Goal: Information Seeking & Learning: Check status

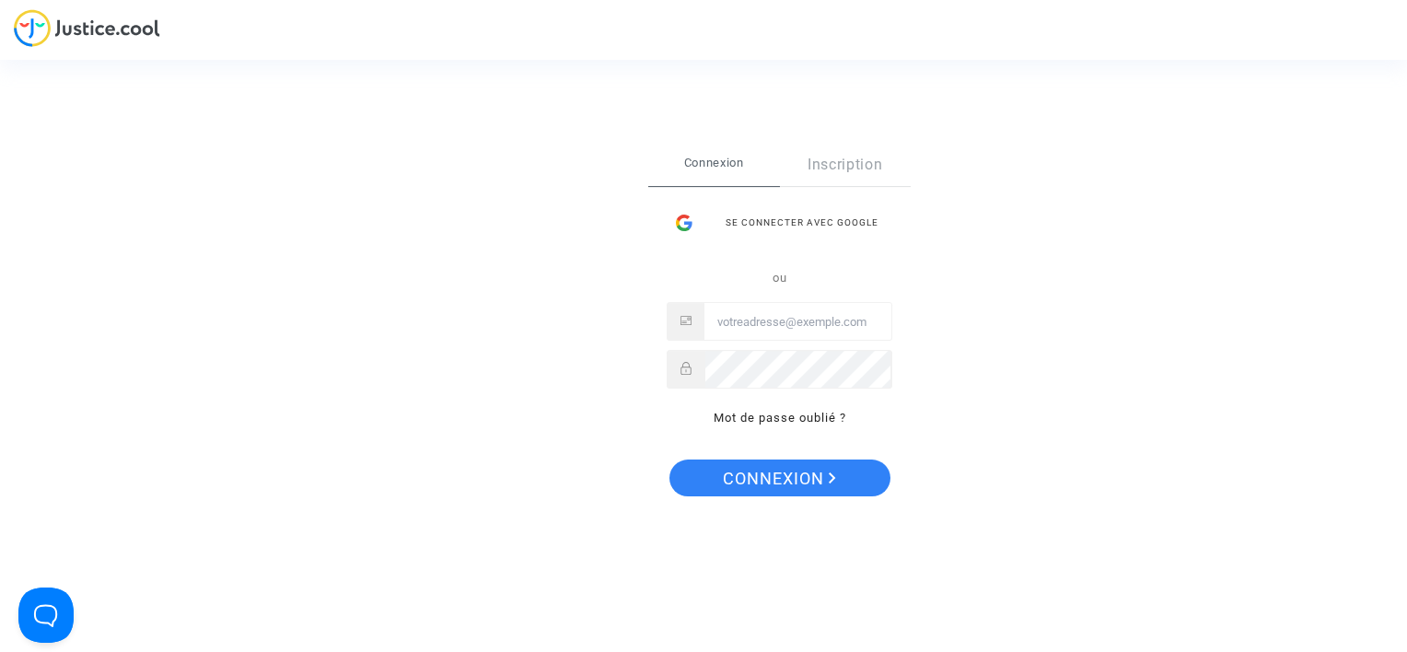
type input "[EMAIL_ADDRESS][DOMAIN_NAME]"
click at [821, 488] on span "Connexion" at bounding box center [779, 479] width 113 height 39
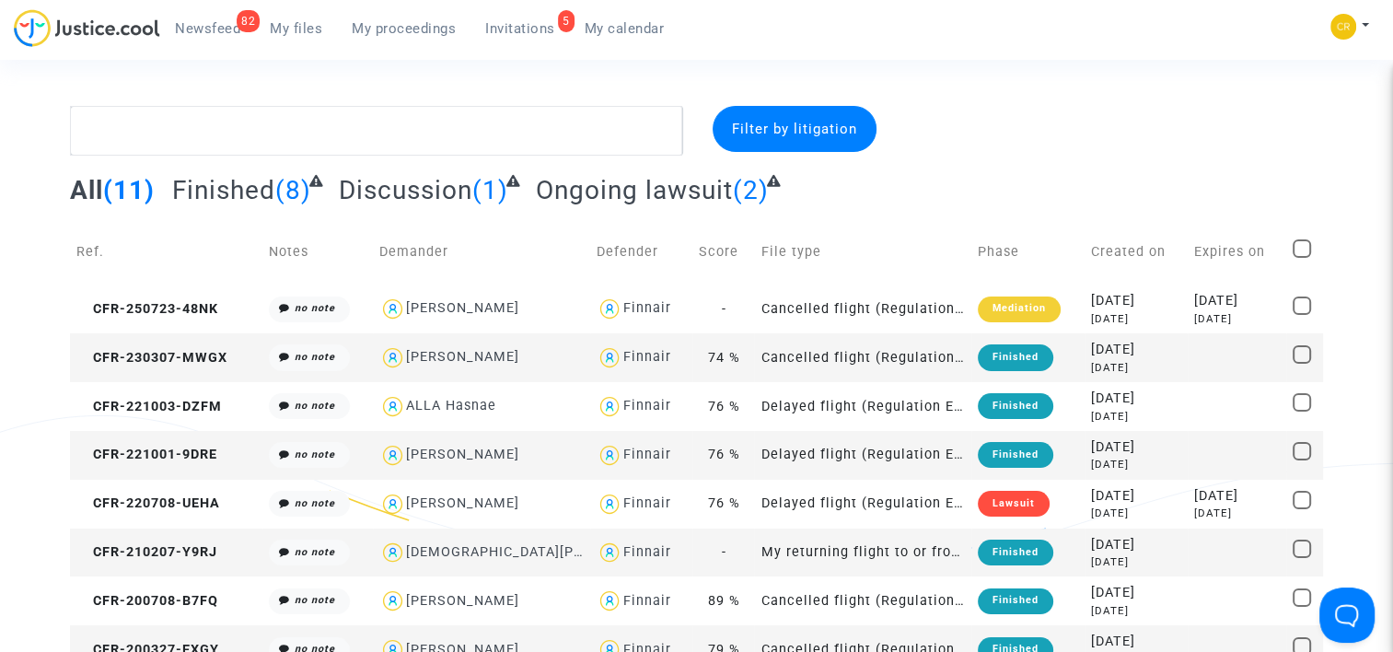
click at [204, 32] on span "Newsfeed" at bounding box center [207, 28] width 65 height 17
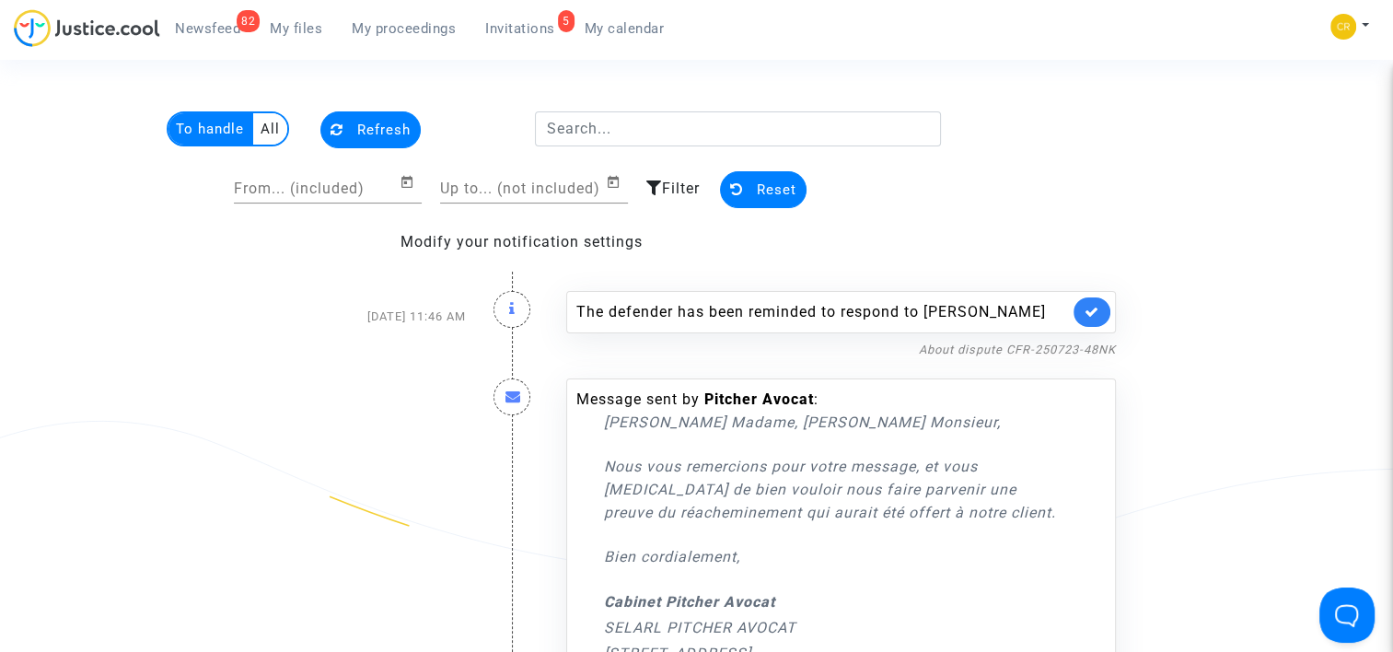
drag, startPoint x: 881, startPoint y: 368, endPoint x: 886, endPoint y: 405, distance: 37.1
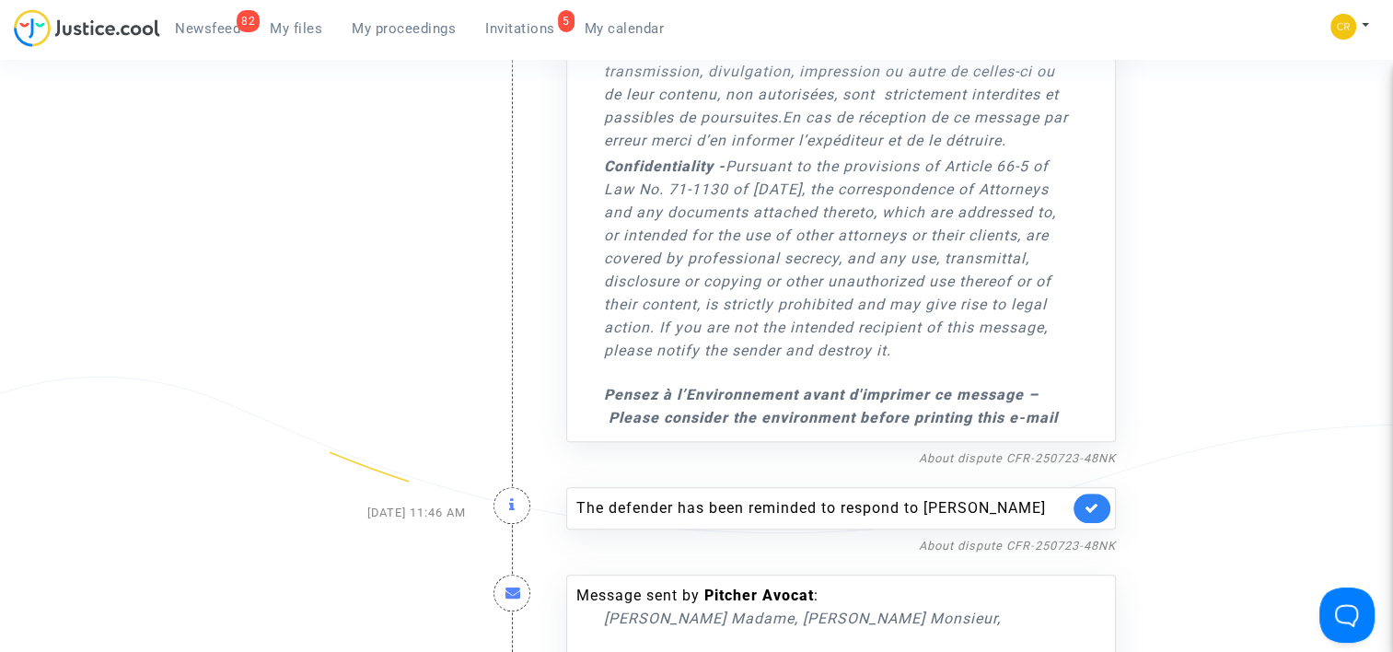
drag, startPoint x: 863, startPoint y: 317, endPoint x: 888, endPoint y: 423, distance: 108.8
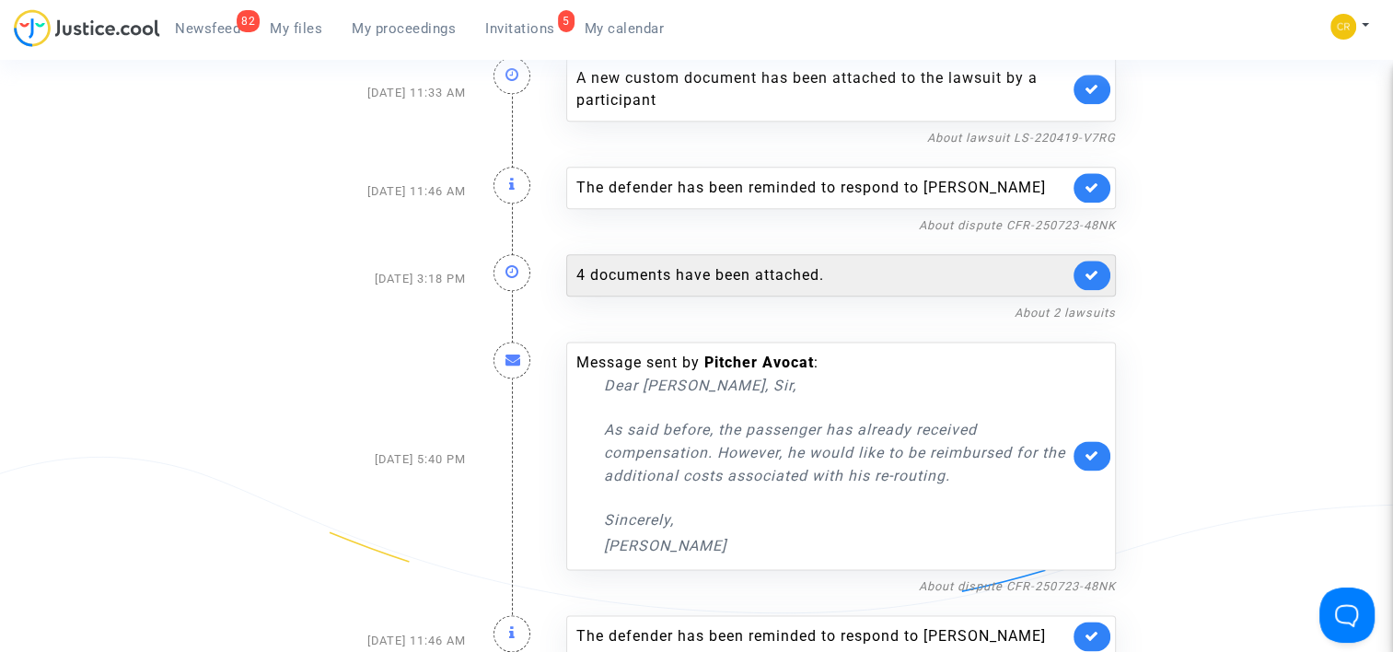
scroll to position [2118, 0]
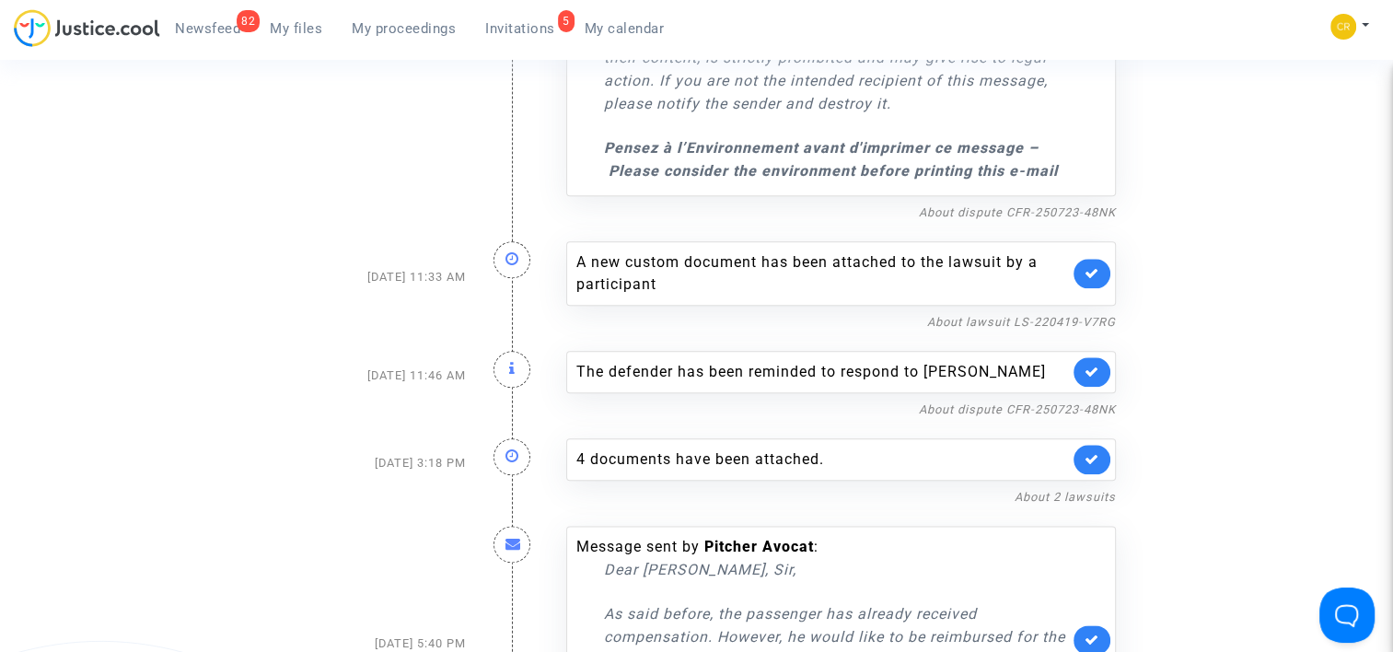
click at [758, 385] on div "The defender has been reminded to respond to Bastien Saut" at bounding box center [841, 372] width 550 height 42
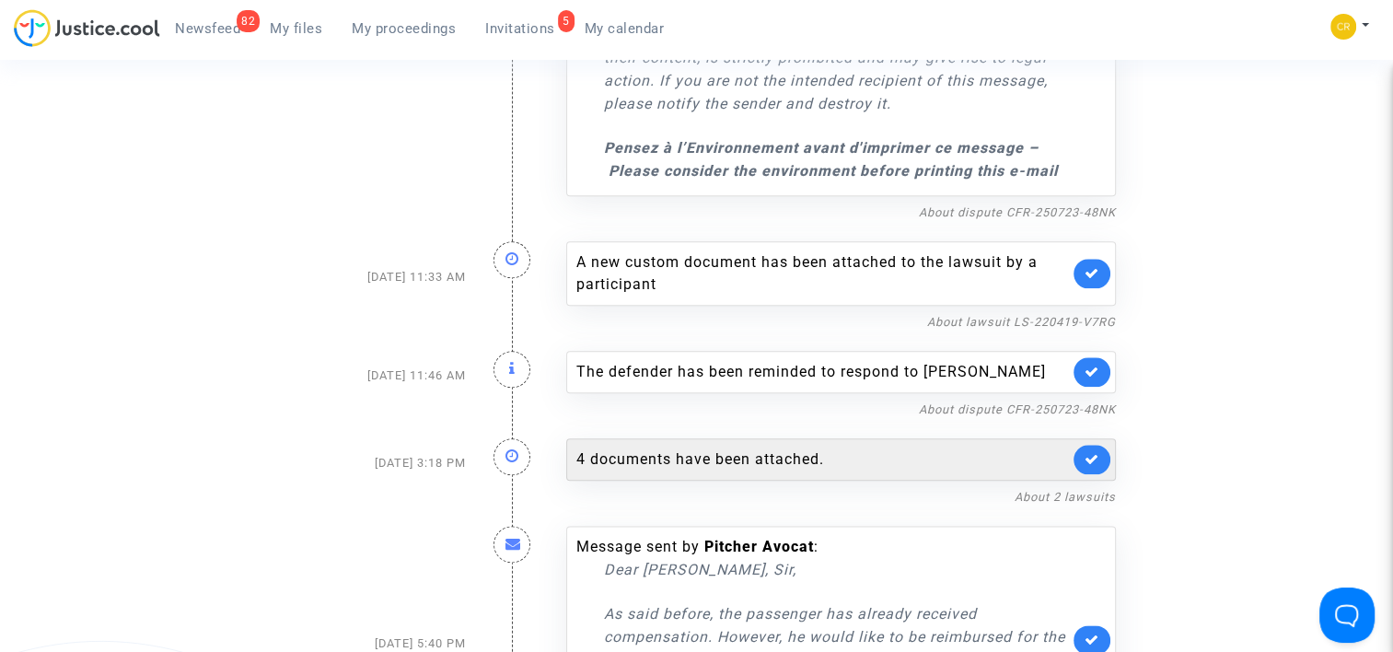
click at [809, 451] on div "4 documents have been attached." at bounding box center [822, 459] width 493 height 22
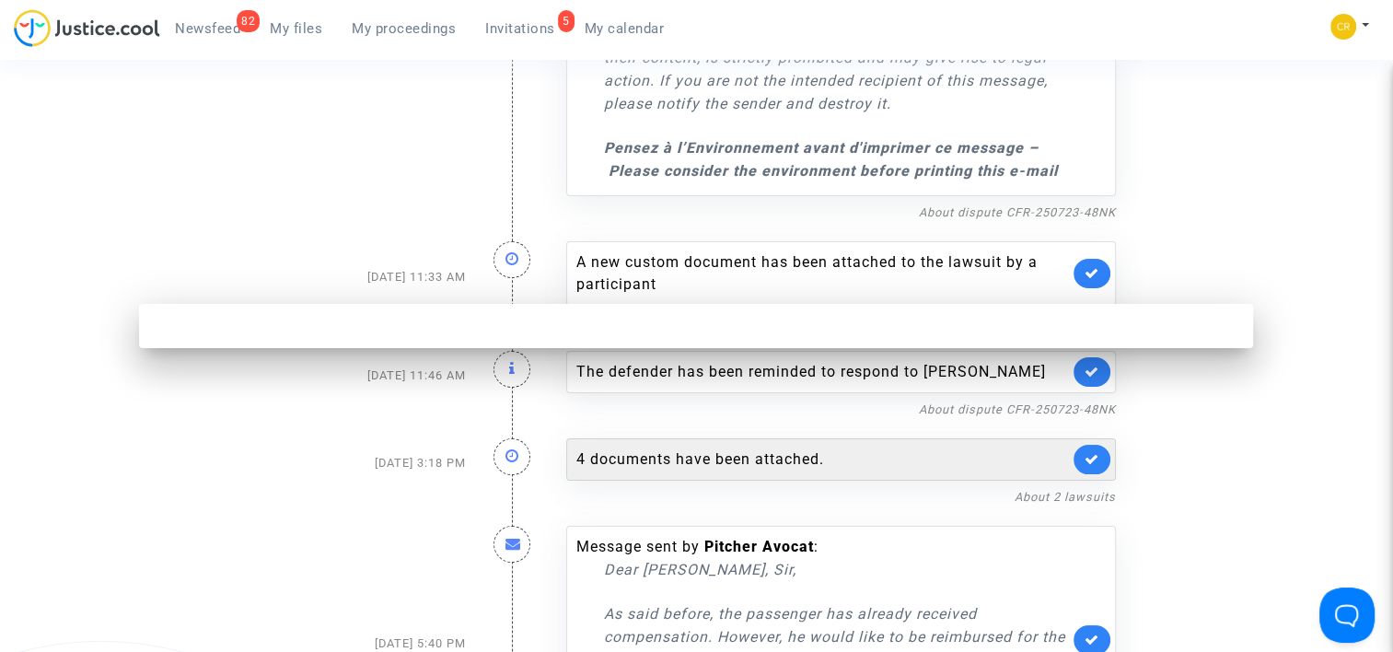
scroll to position [0, 0]
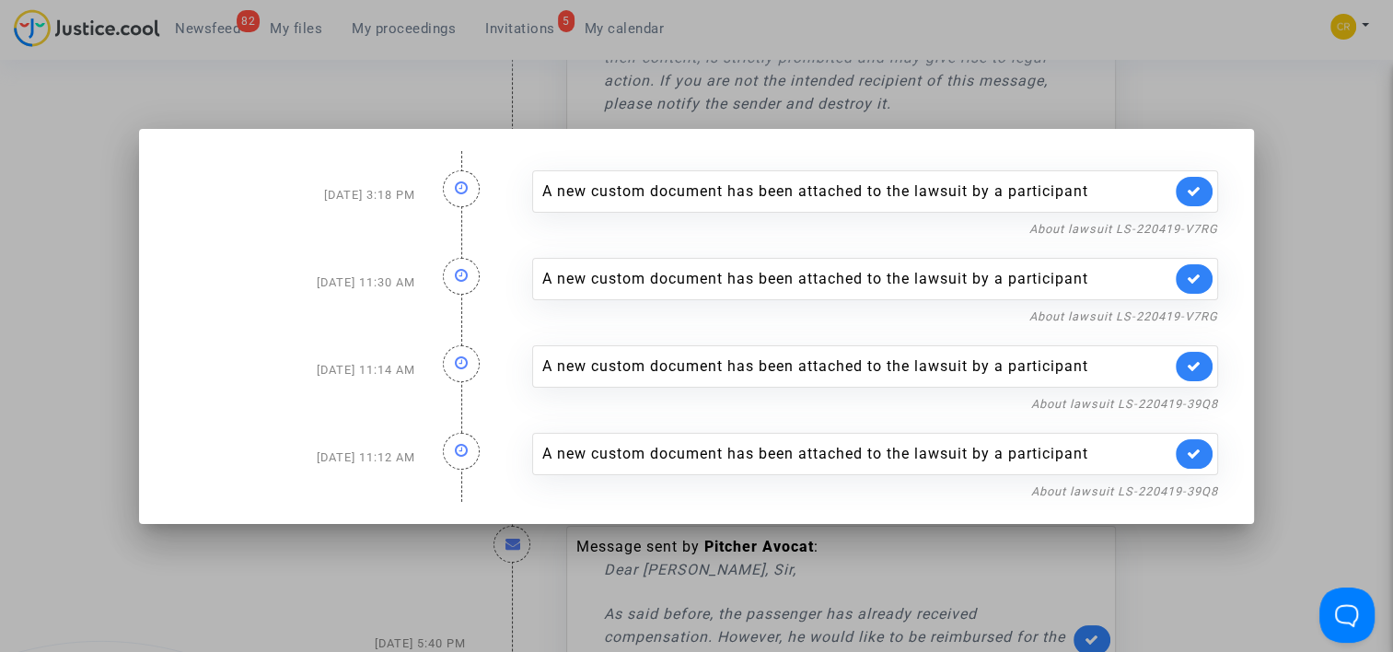
click at [972, 180] on div "A new custom document has been attached to the lawsuit by a participant" at bounding box center [875, 191] width 686 height 42
click at [1167, 487] on link "About lawsuit LS-220419-39Q8" at bounding box center [1124, 491] width 187 height 14
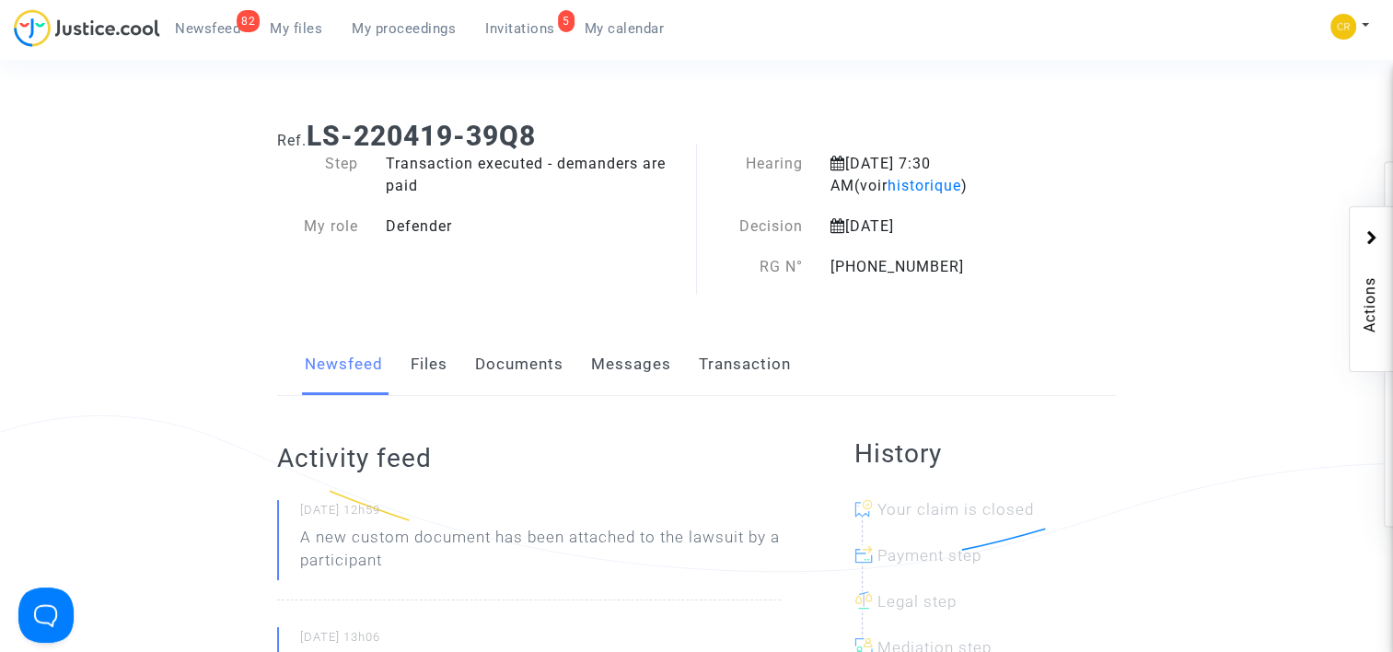
click at [399, 357] on div "Newsfeed Files Documents Messages Transaction" at bounding box center [696, 365] width 839 height 62
click at [415, 364] on link "Files" at bounding box center [429, 364] width 37 height 61
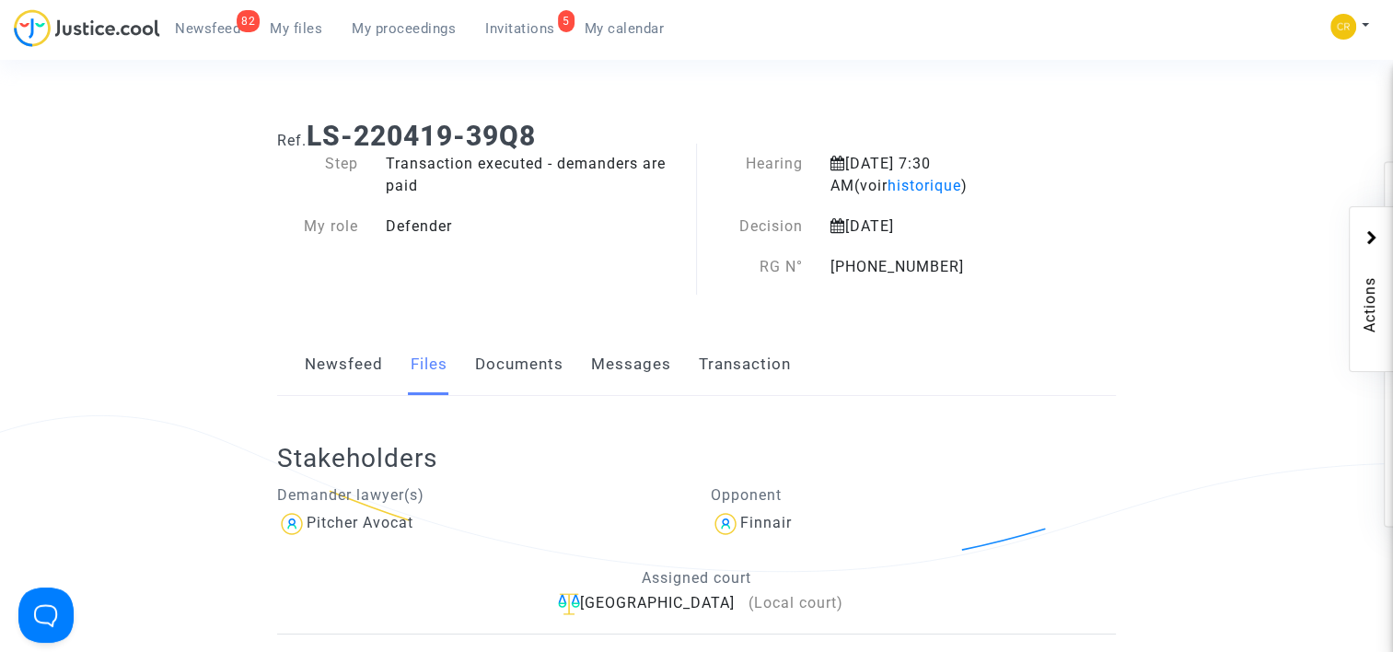
click at [516, 355] on link "Documents" at bounding box center [519, 364] width 88 height 61
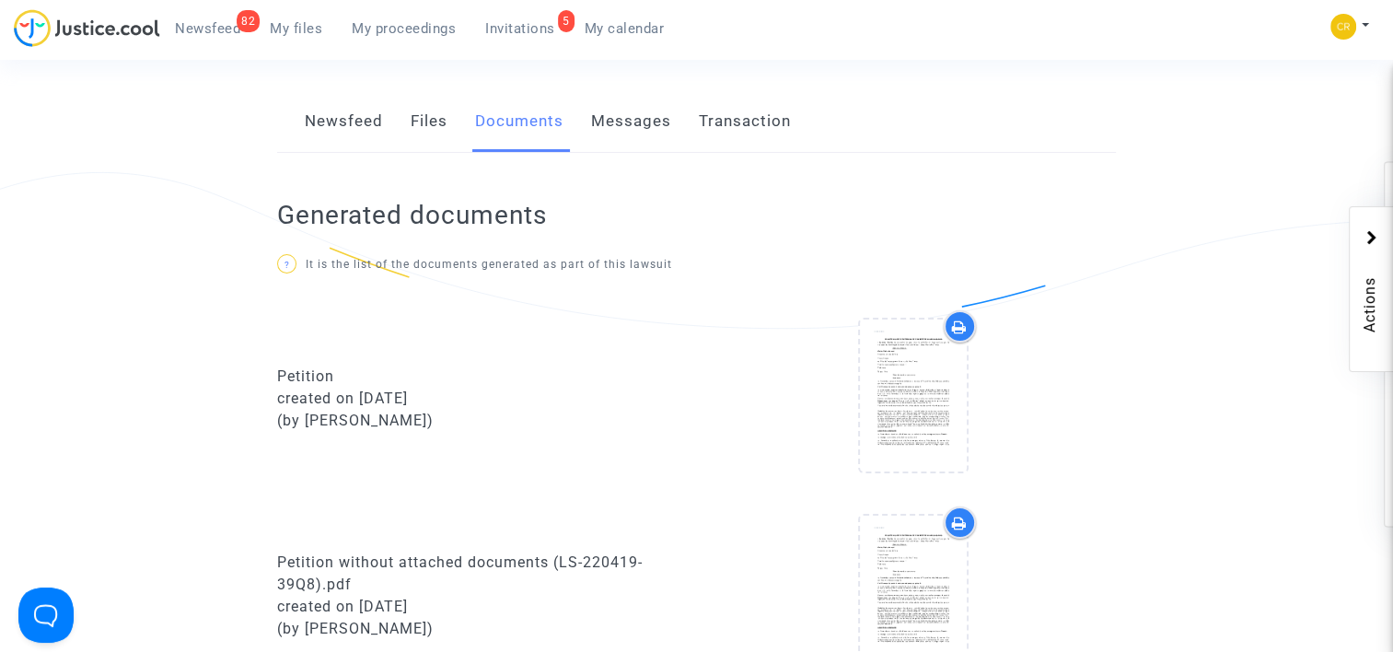
scroll to position [276, 0]
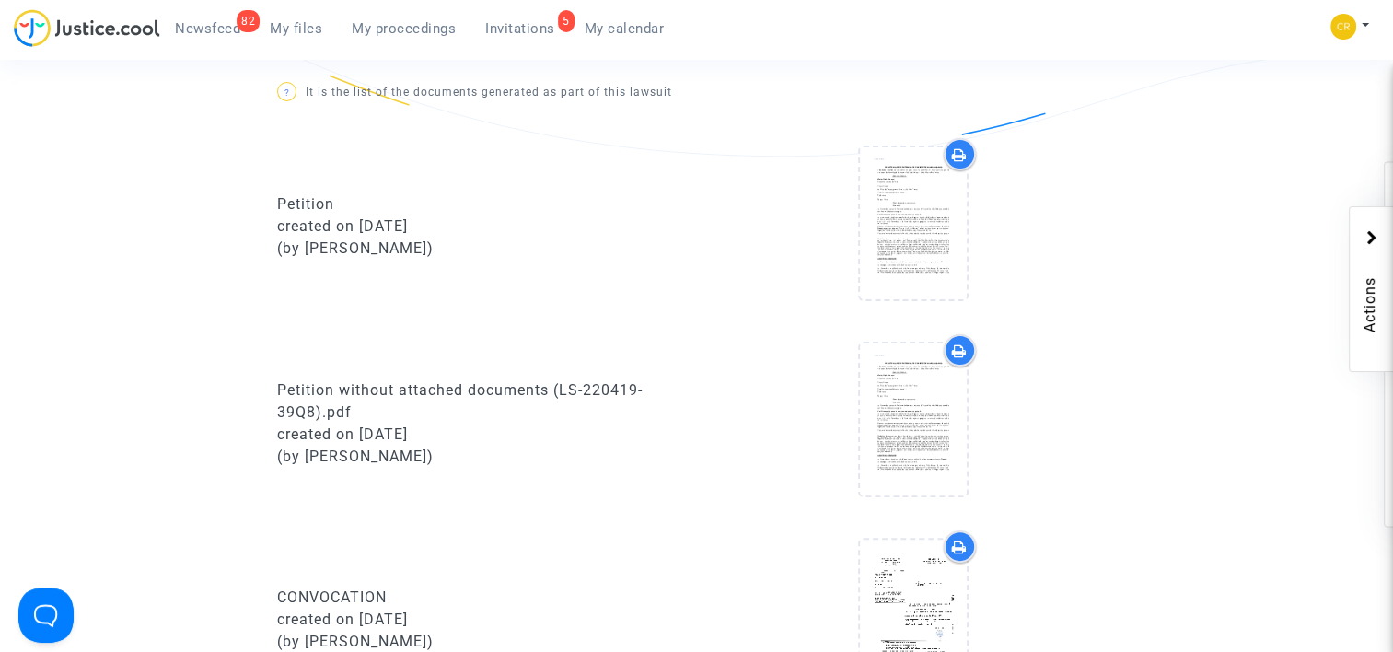
drag, startPoint x: 395, startPoint y: 350, endPoint x: 405, endPoint y: 418, distance: 68.9
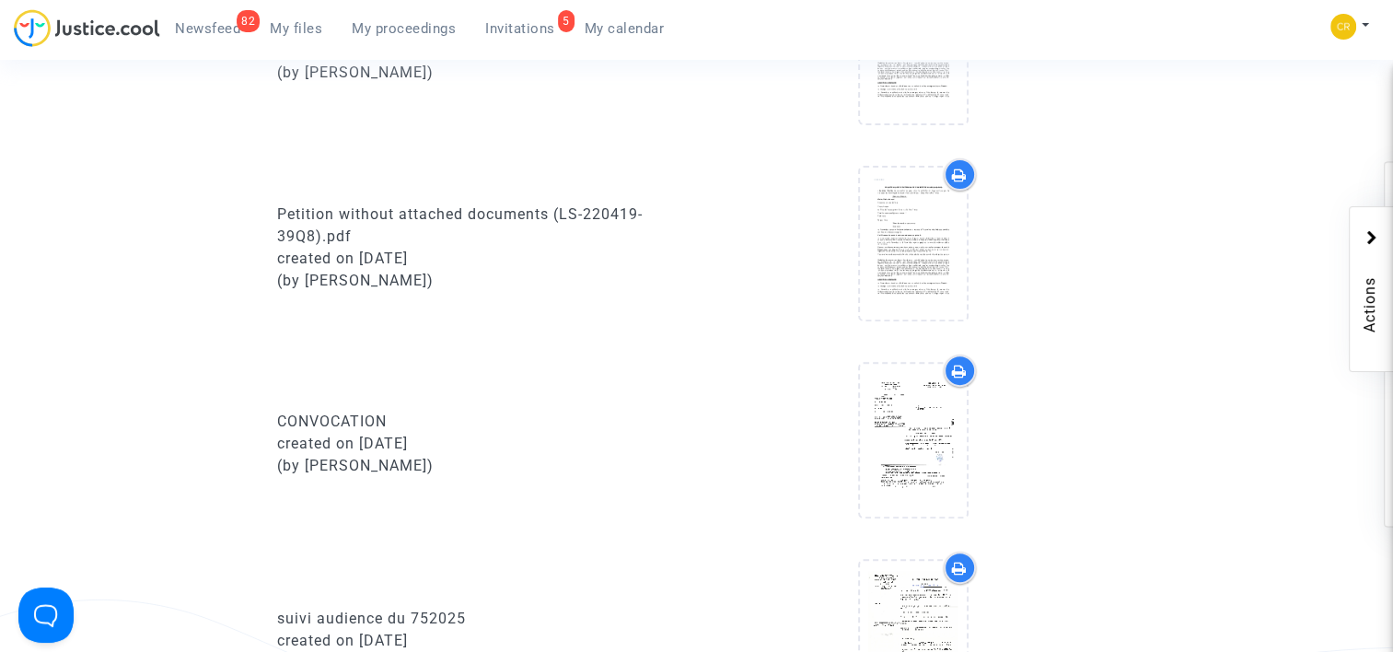
drag, startPoint x: 598, startPoint y: 276, endPoint x: 592, endPoint y: 347, distance: 71.1
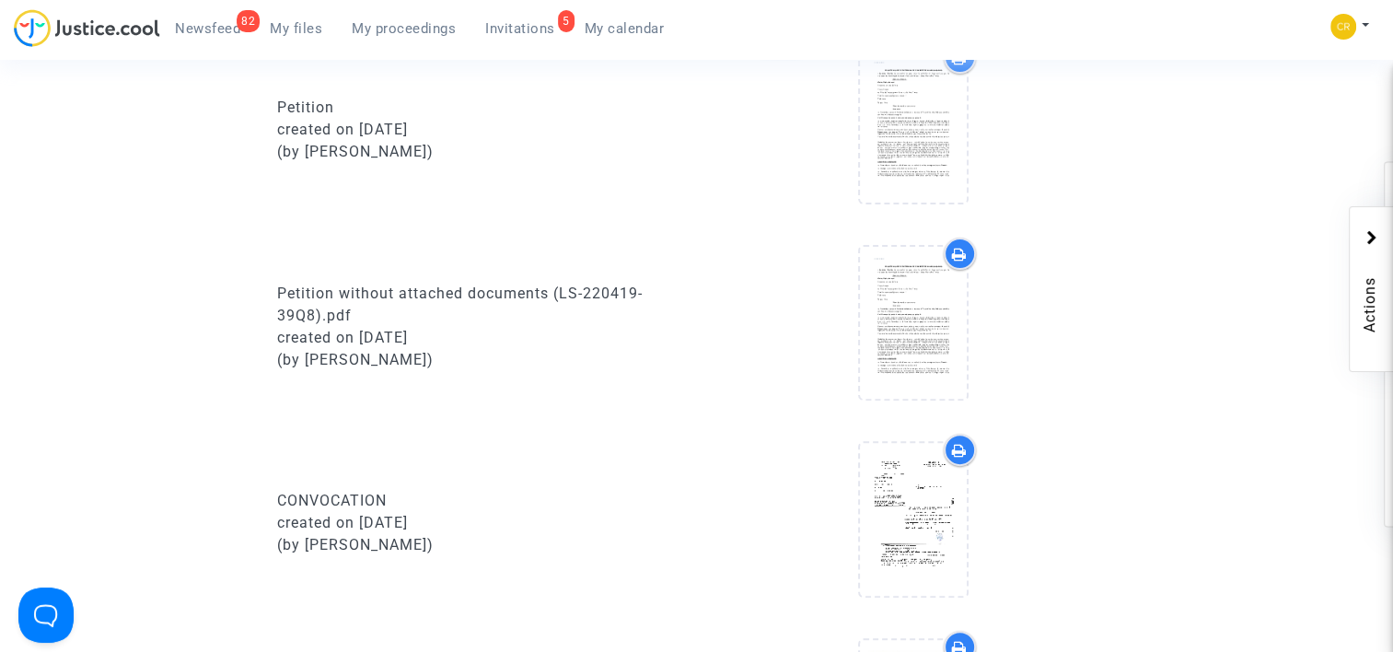
drag, startPoint x: 620, startPoint y: 382, endPoint x: 619, endPoint y: 318, distance: 64.5
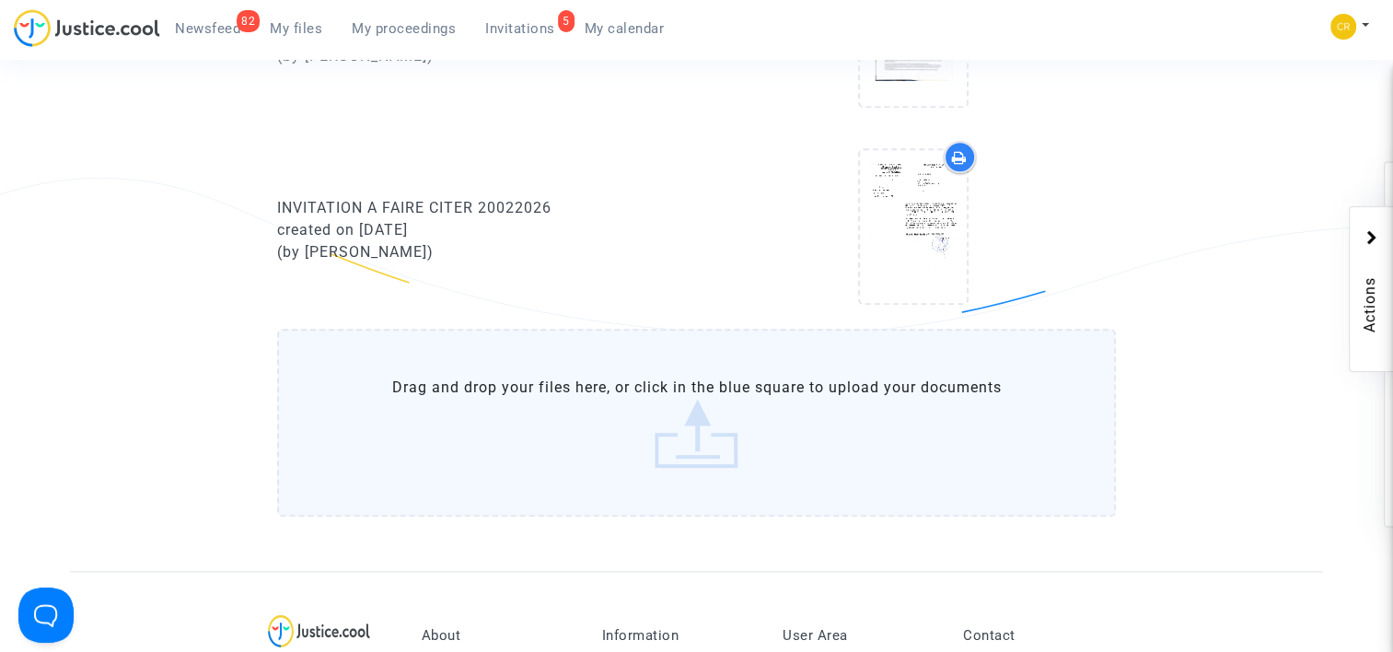
scroll to position [1790, 0]
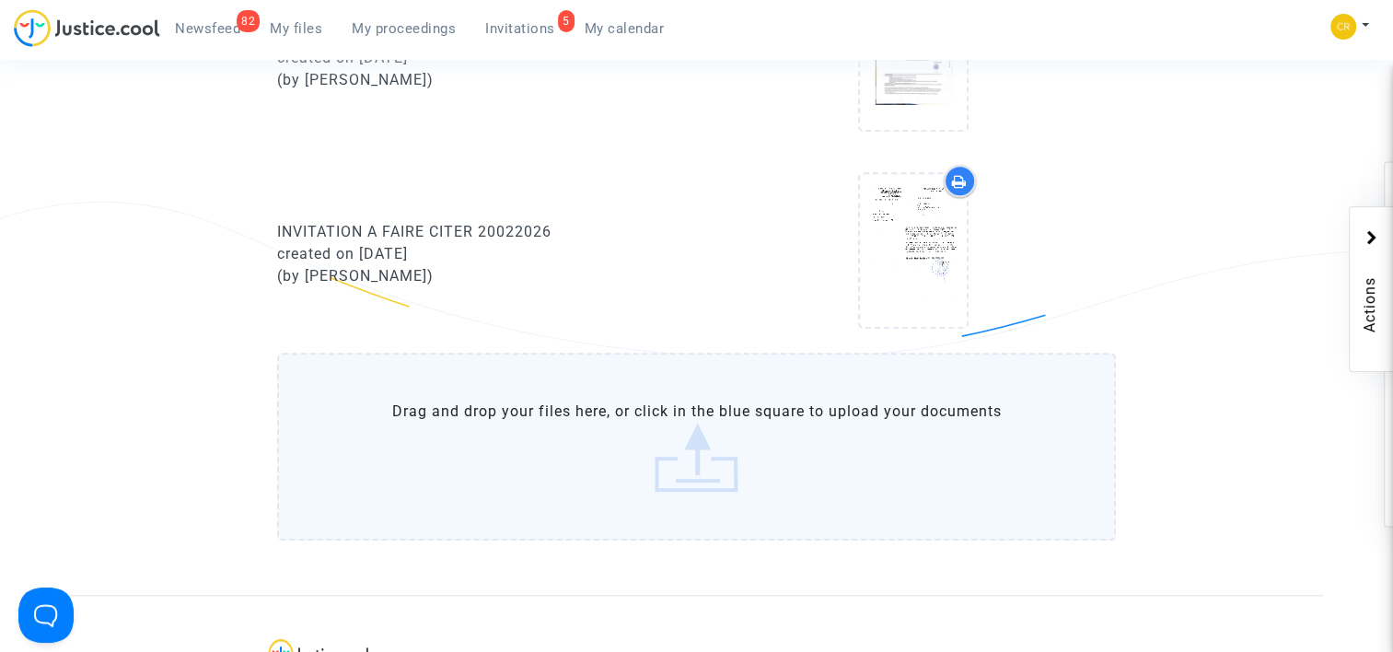
drag, startPoint x: 662, startPoint y: 284, endPoint x: 661, endPoint y: 214, distance: 70.0
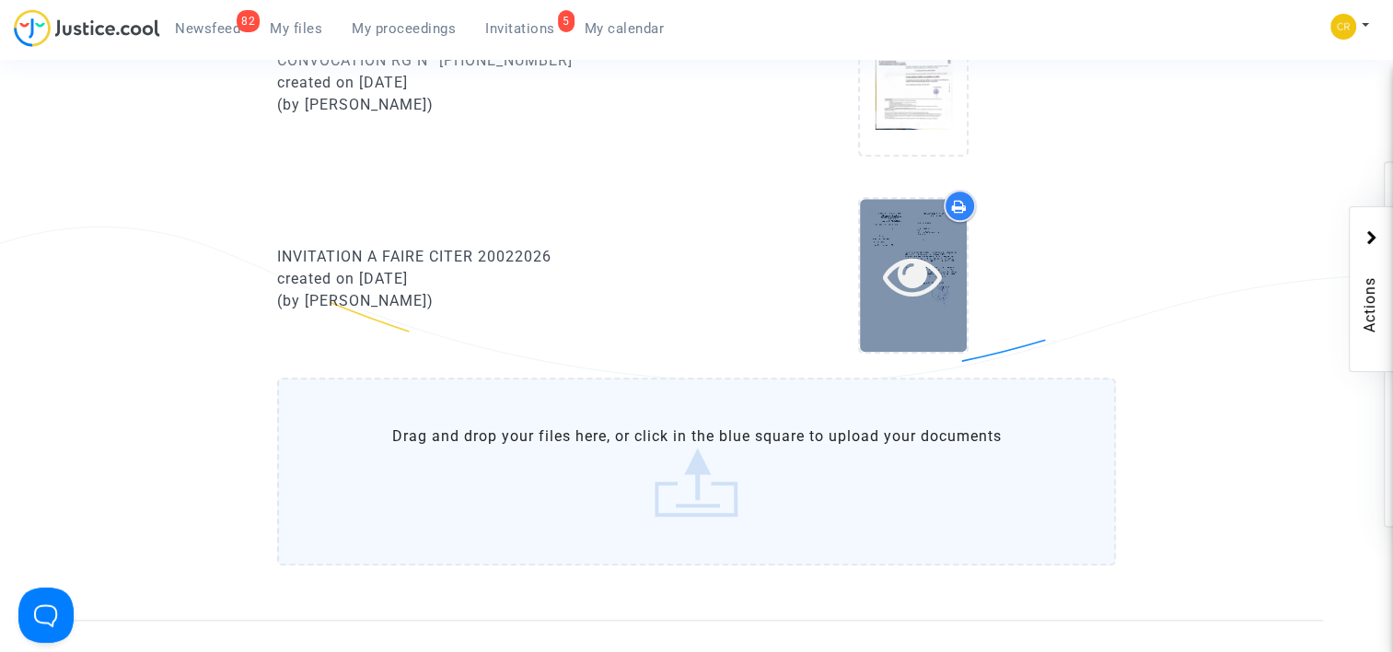
click at [930, 291] on icon at bounding box center [913, 275] width 60 height 59
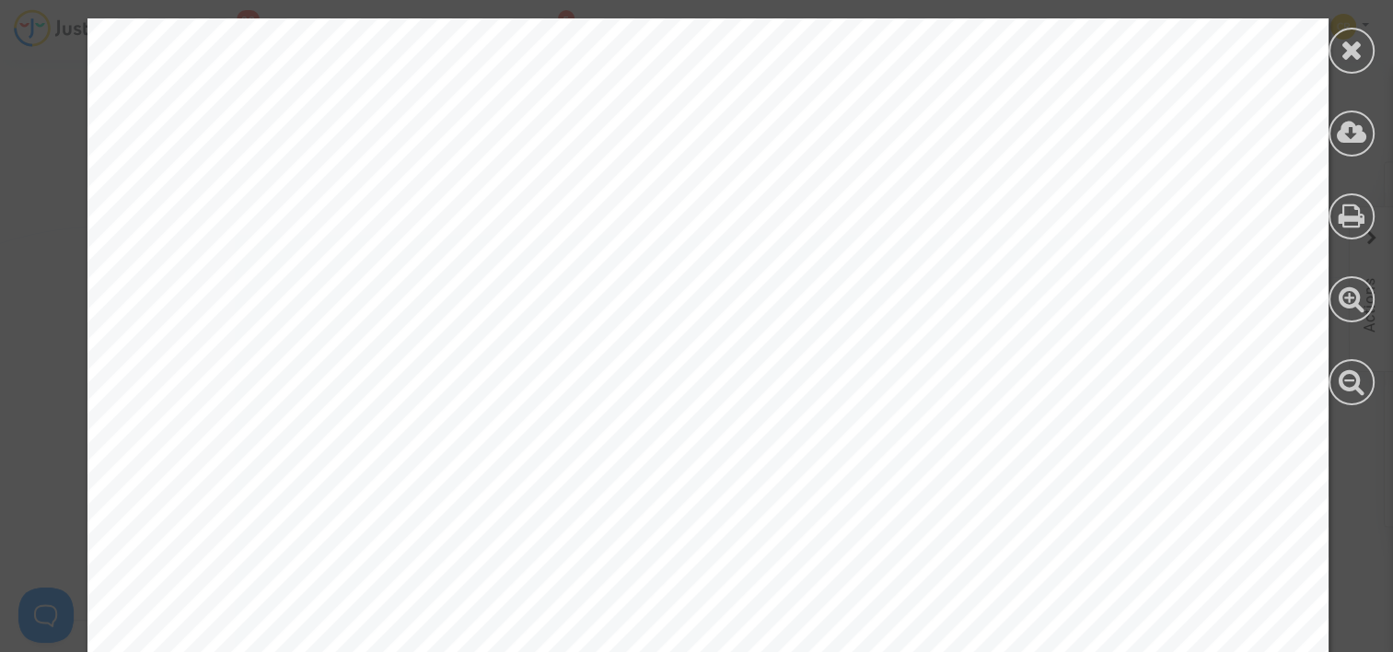
scroll to position [276, 0]
drag, startPoint x: 821, startPoint y: 378, endPoint x: 805, endPoint y: 296, distance: 84.3
drag, startPoint x: 805, startPoint y: 302, endPoint x: 782, endPoint y: 255, distance: 52.3
drag, startPoint x: 780, startPoint y: 258, endPoint x: 744, endPoint y: 376, distance: 123.2
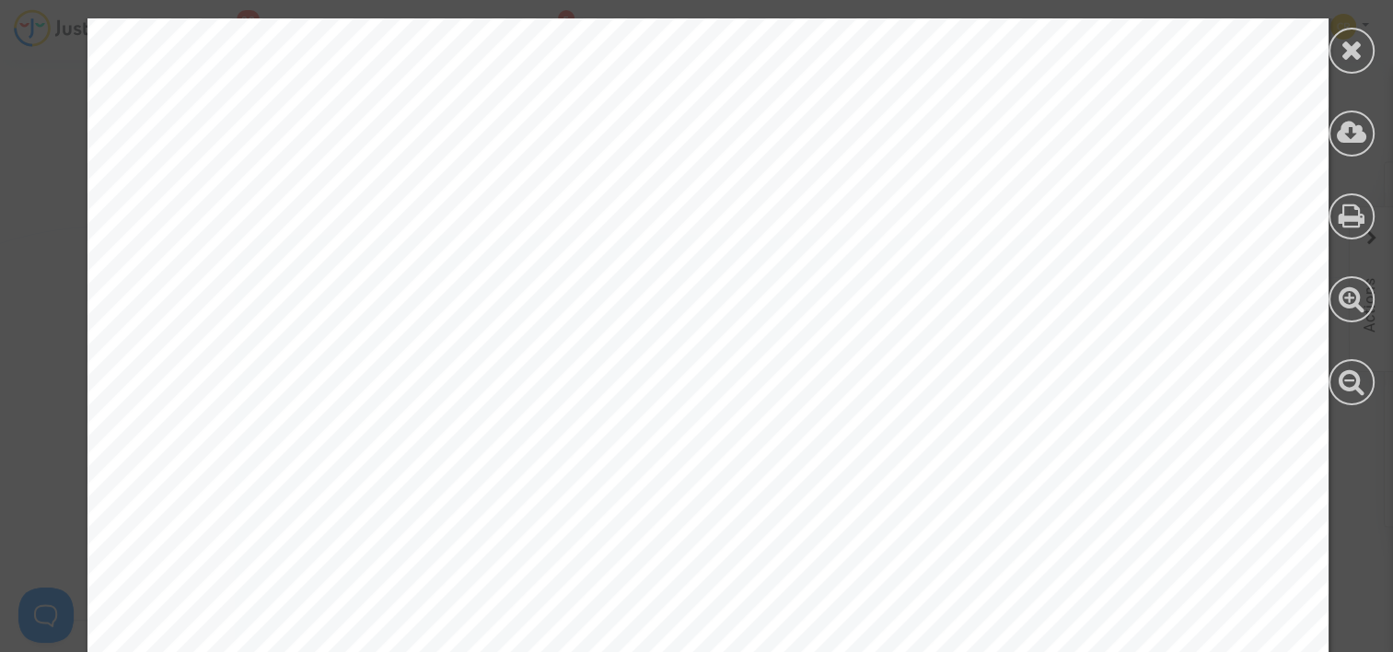
drag, startPoint x: 785, startPoint y: 330, endPoint x: 780, endPoint y: 358, distance: 28.9
drag, startPoint x: 833, startPoint y: 250, endPoint x: 753, endPoint y: 387, distance: 158.4
drag, startPoint x: 753, startPoint y: 380, endPoint x: 743, endPoint y: 107, distance: 273.7
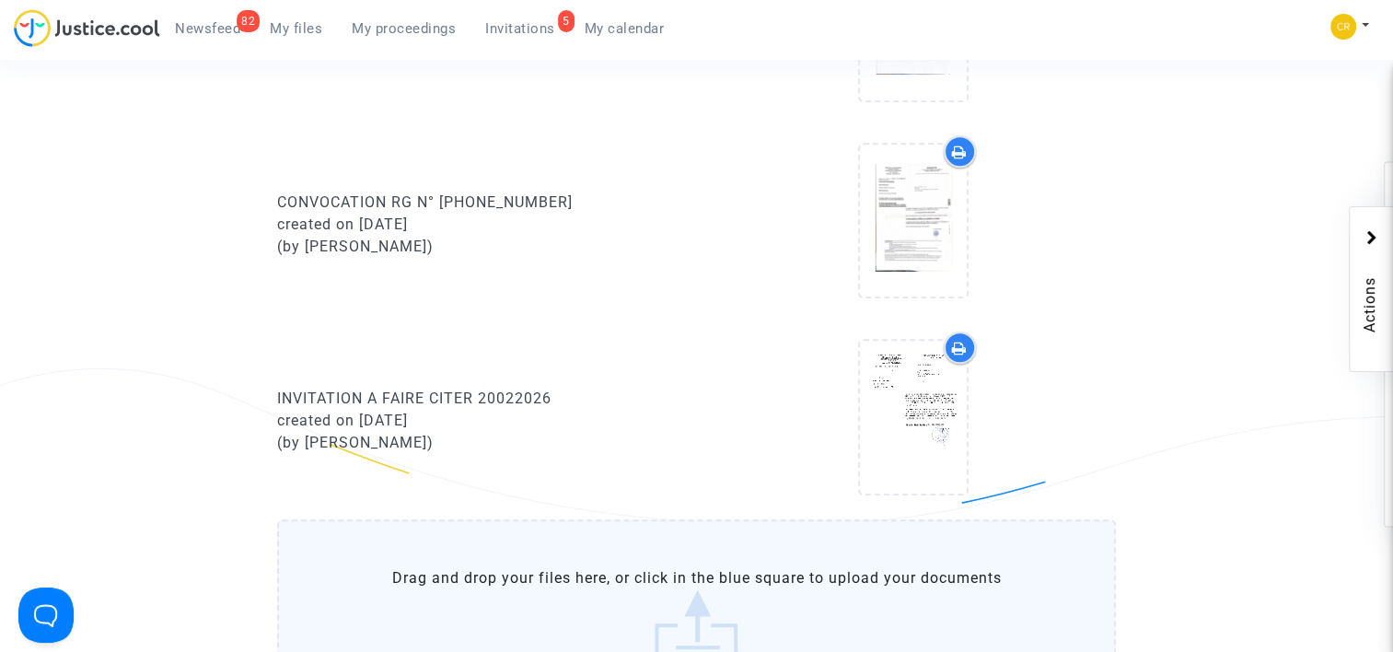
scroll to position [1370, 0]
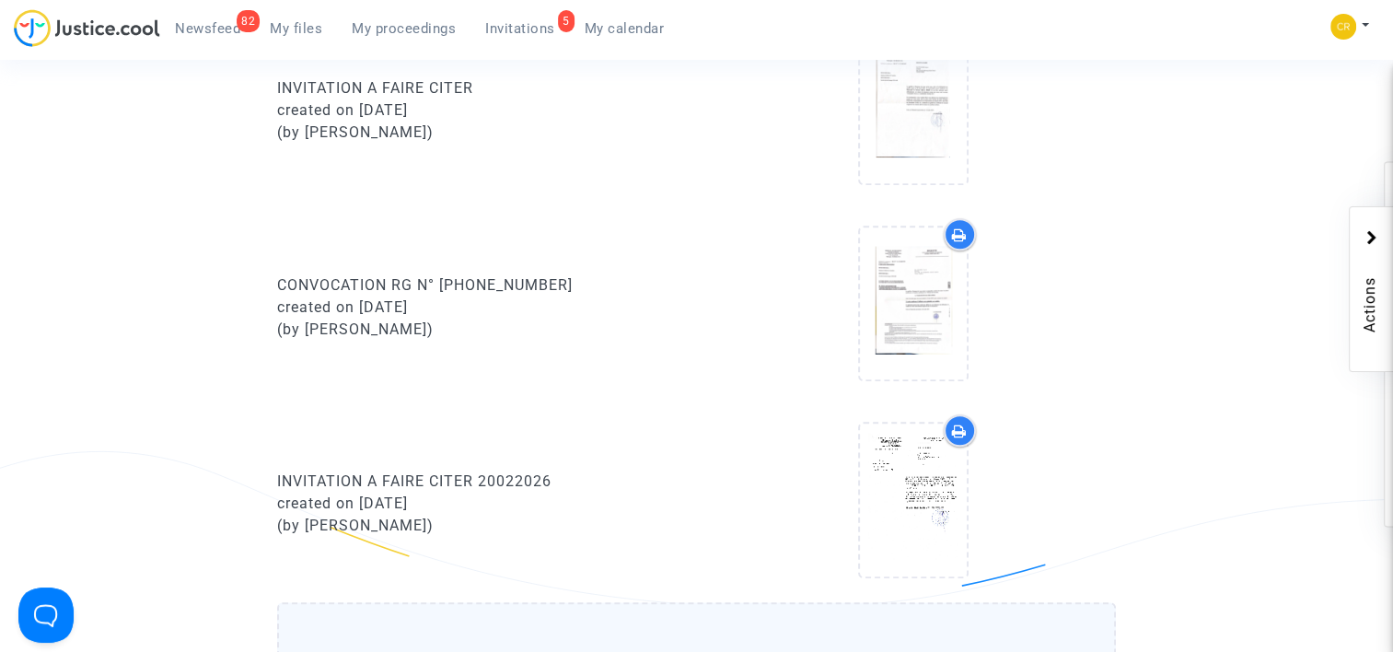
drag, startPoint x: 576, startPoint y: 372, endPoint x: 546, endPoint y: 481, distance: 112.6
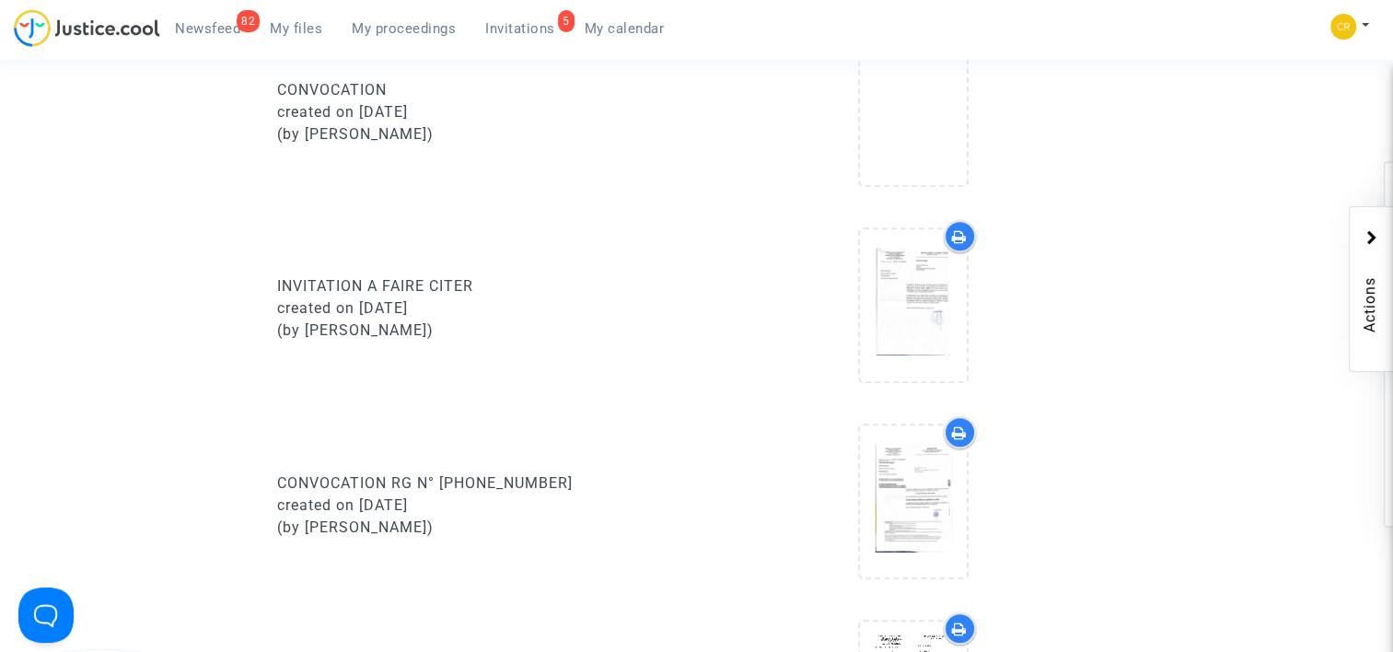
scroll to position [0, 0]
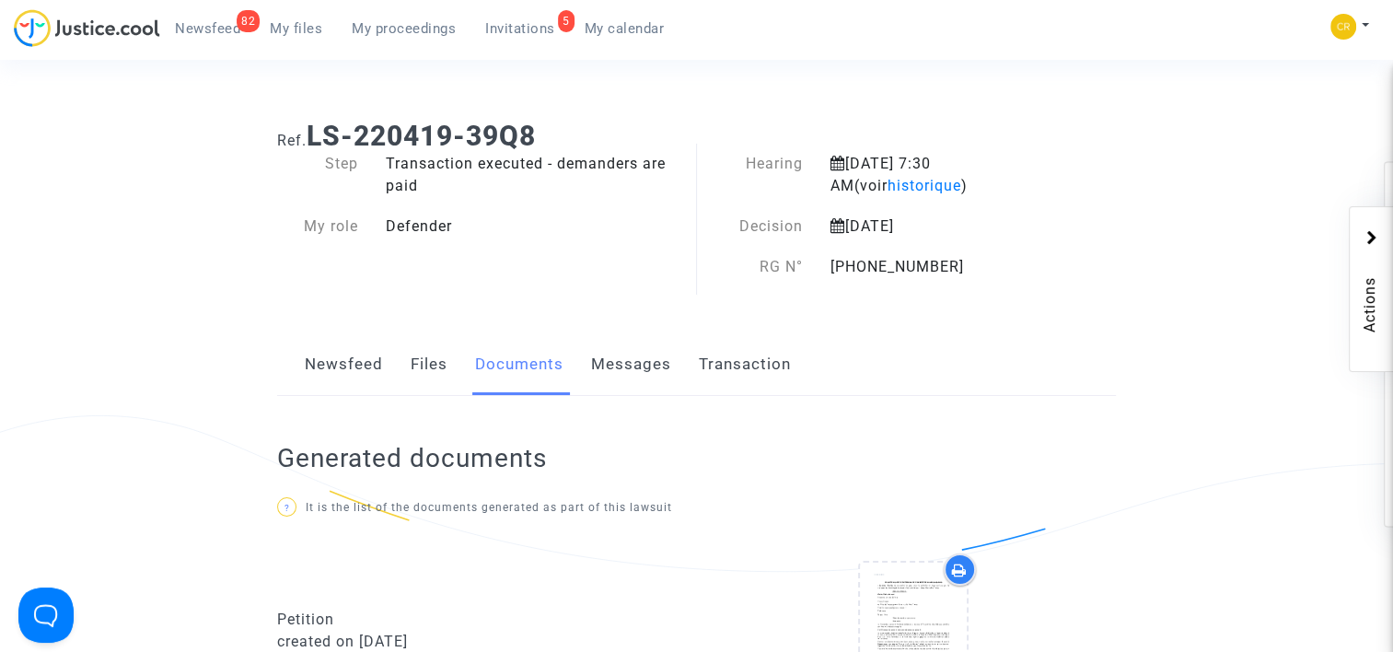
drag, startPoint x: 670, startPoint y: 372, endPoint x: 576, endPoint y: -52, distance: 433.9
drag, startPoint x: 953, startPoint y: 276, endPoint x: 828, endPoint y: 269, distance: 125.5
click at [828, 269] on div "11-20-003388" at bounding box center [937, 267] width 240 height 22
drag, startPoint x: 828, startPoint y: 269, endPoint x: 844, endPoint y: 265, distance: 17.0
drag, startPoint x: 844, startPoint y: 265, endPoint x: 308, endPoint y: 138, distance: 551.7
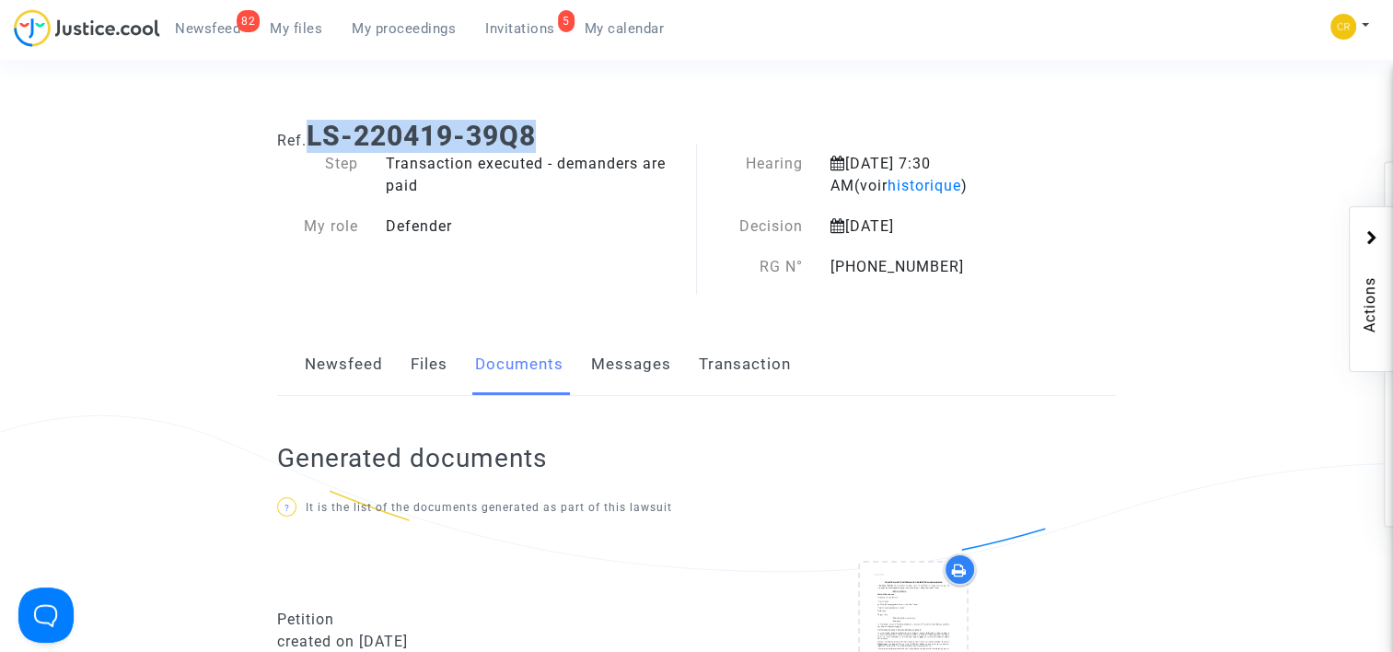
click at [308, 138] on h1 "Ref. LS-220419-39Q8" at bounding box center [696, 136] width 839 height 33
drag, startPoint x: 308, startPoint y: 138, endPoint x: 342, endPoint y: 133, distance: 34.5
copy h1 "LS-220419-39Q8"
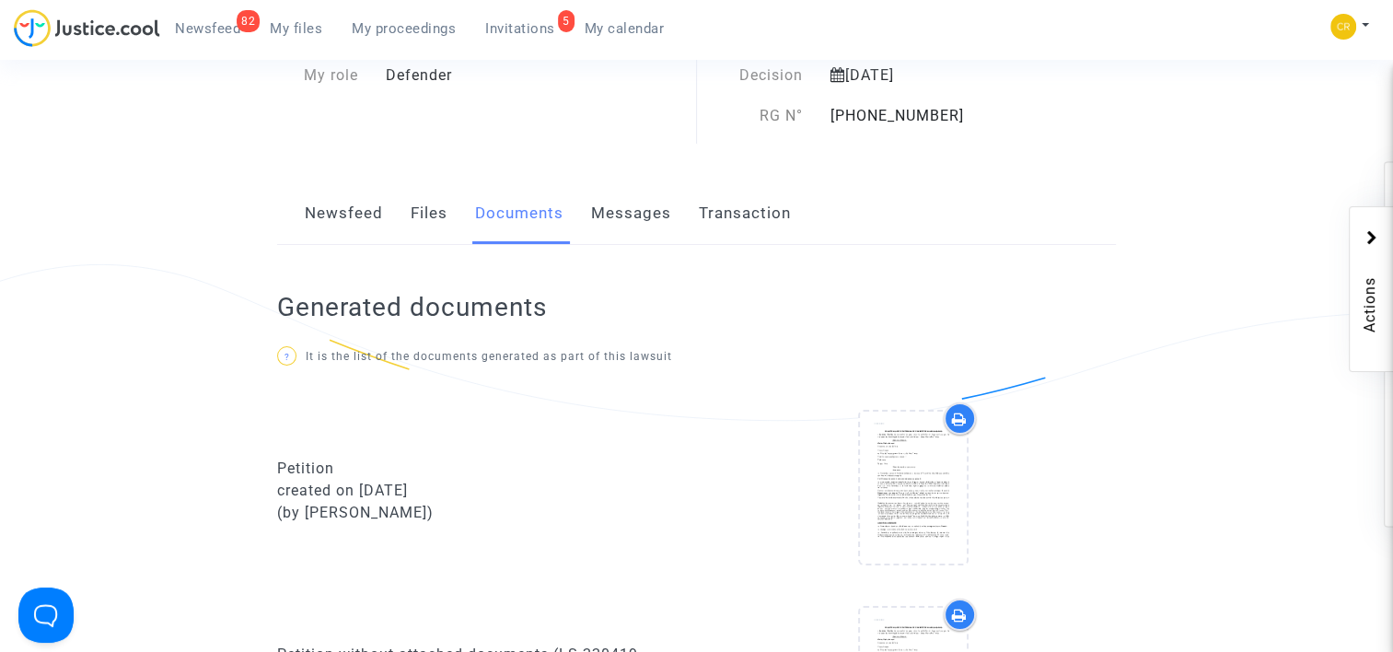
scroll to position [368, 0]
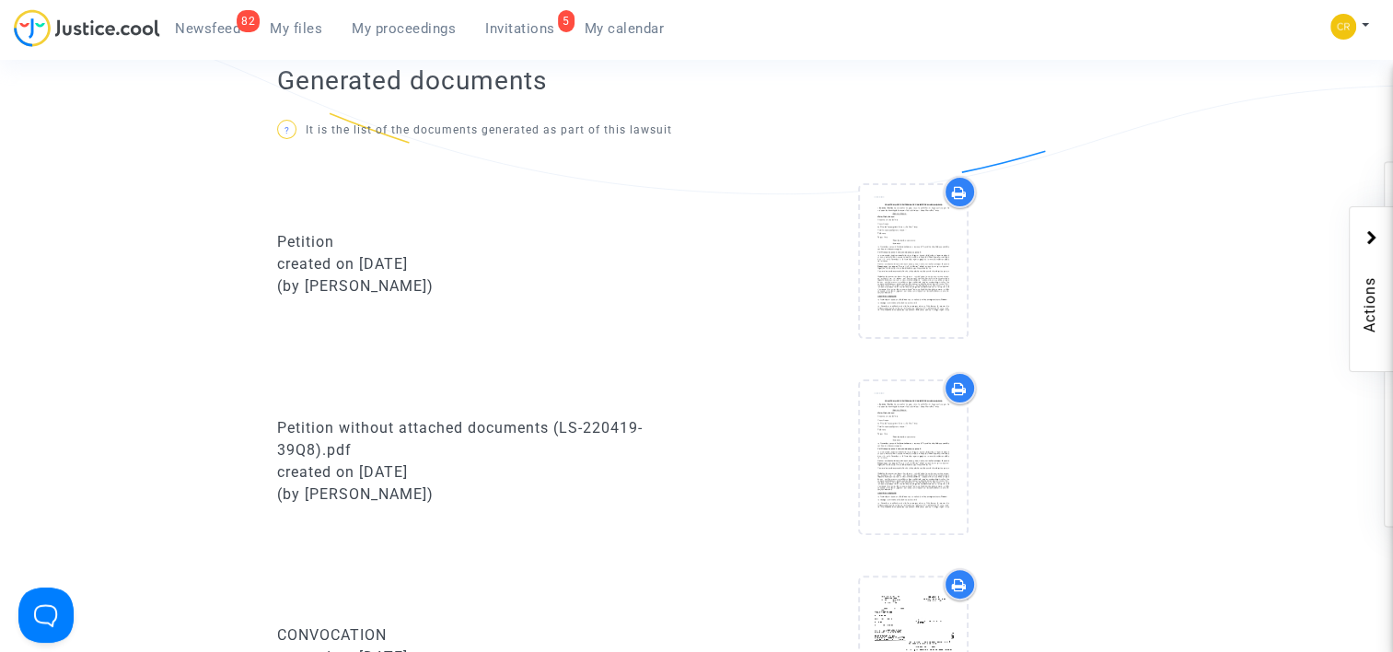
drag, startPoint x: 670, startPoint y: 394, endPoint x: 662, endPoint y: 432, distance: 38.7
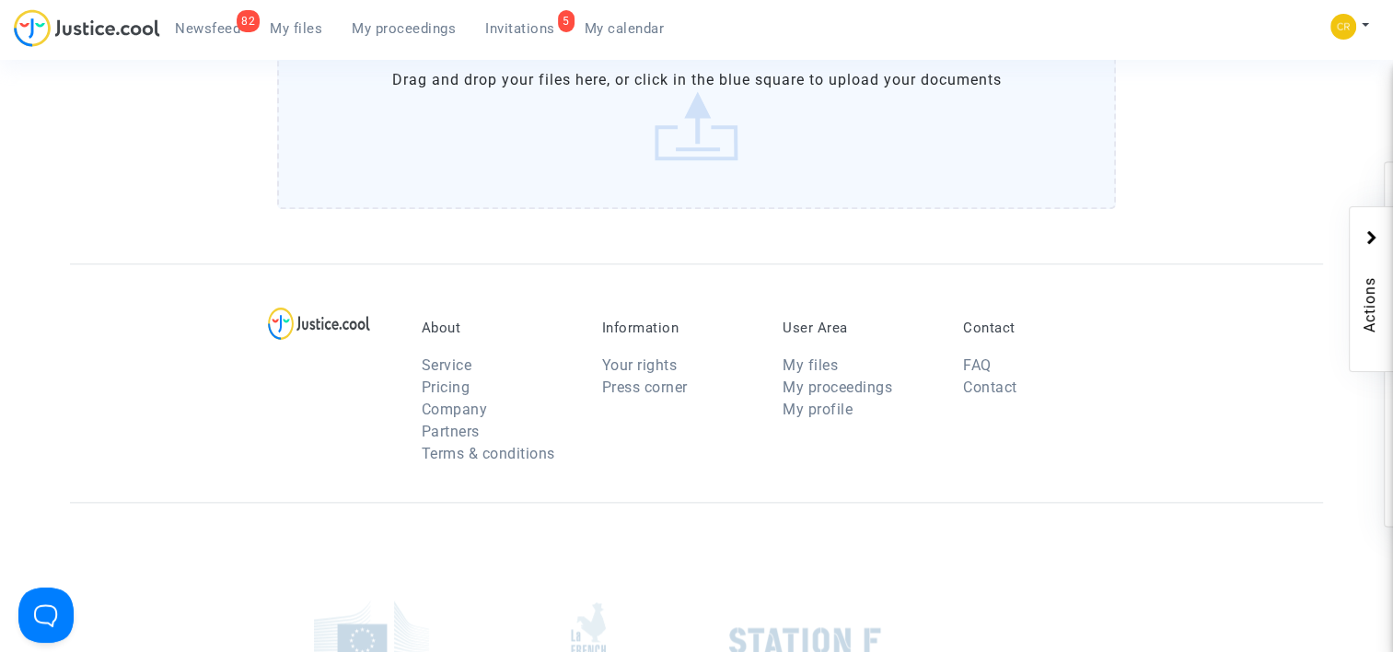
scroll to position [1842, 0]
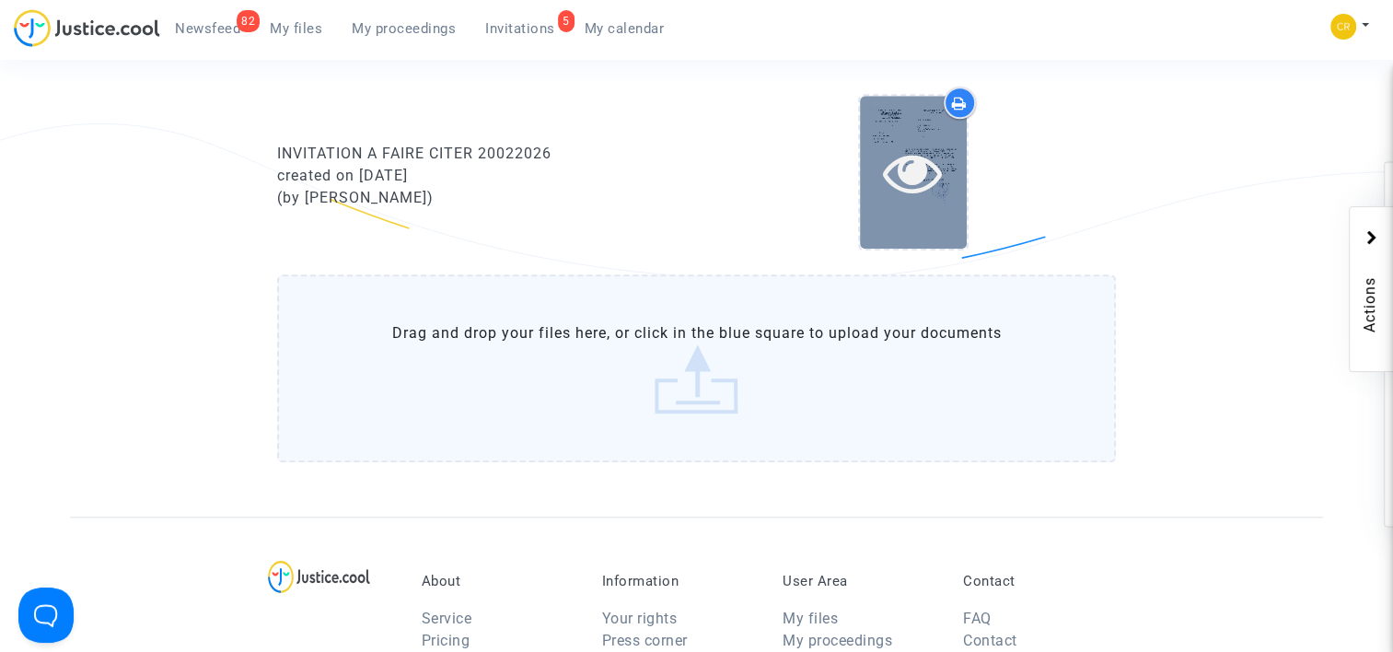
click at [928, 169] on icon at bounding box center [913, 172] width 60 height 59
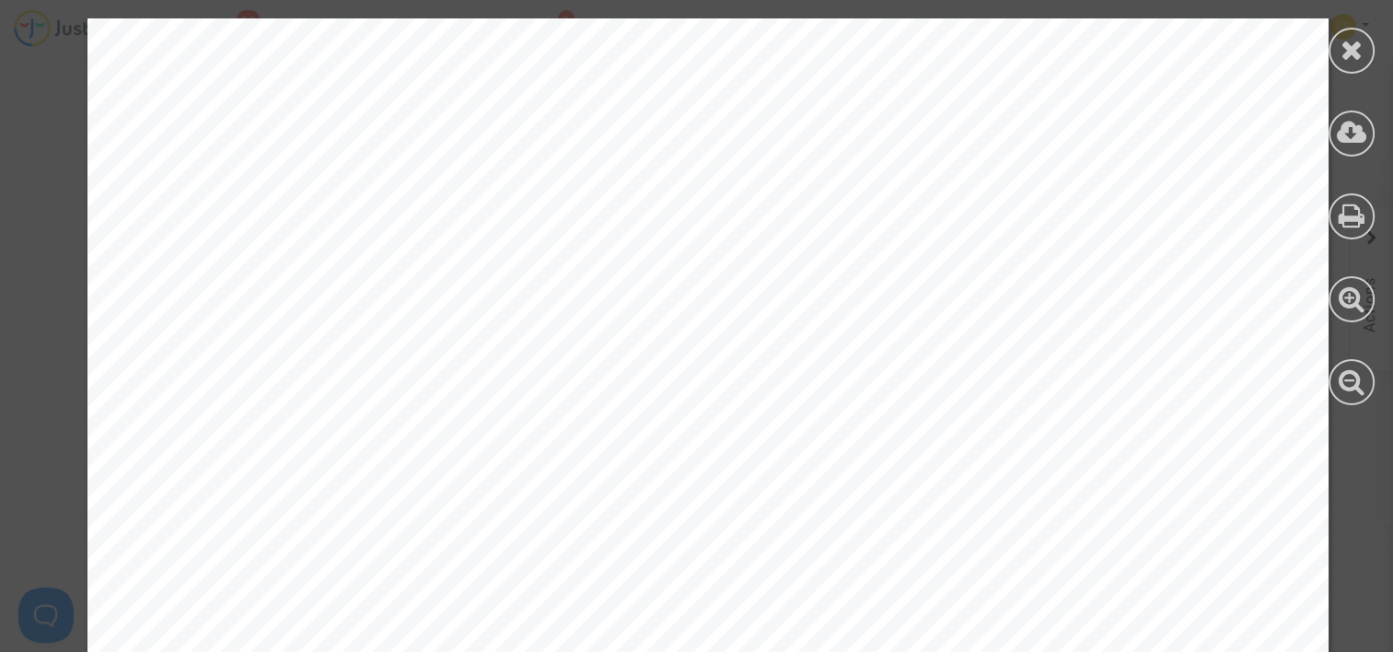
drag, startPoint x: 694, startPoint y: 446, endPoint x: 699, endPoint y: 497, distance: 51.8
drag, startPoint x: 726, startPoint y: 390, endPoint x: 728, endPoint y: 424, distance: 34.2
drag, startPoint x: 884, startPoint y: 485, endPoint x: 889, endPoint y: 528, distance: 42.6
drag, startPoint x: 954, startPoint y: 339, endPoint x: 954, endPoint y: 414, distance: 75.5
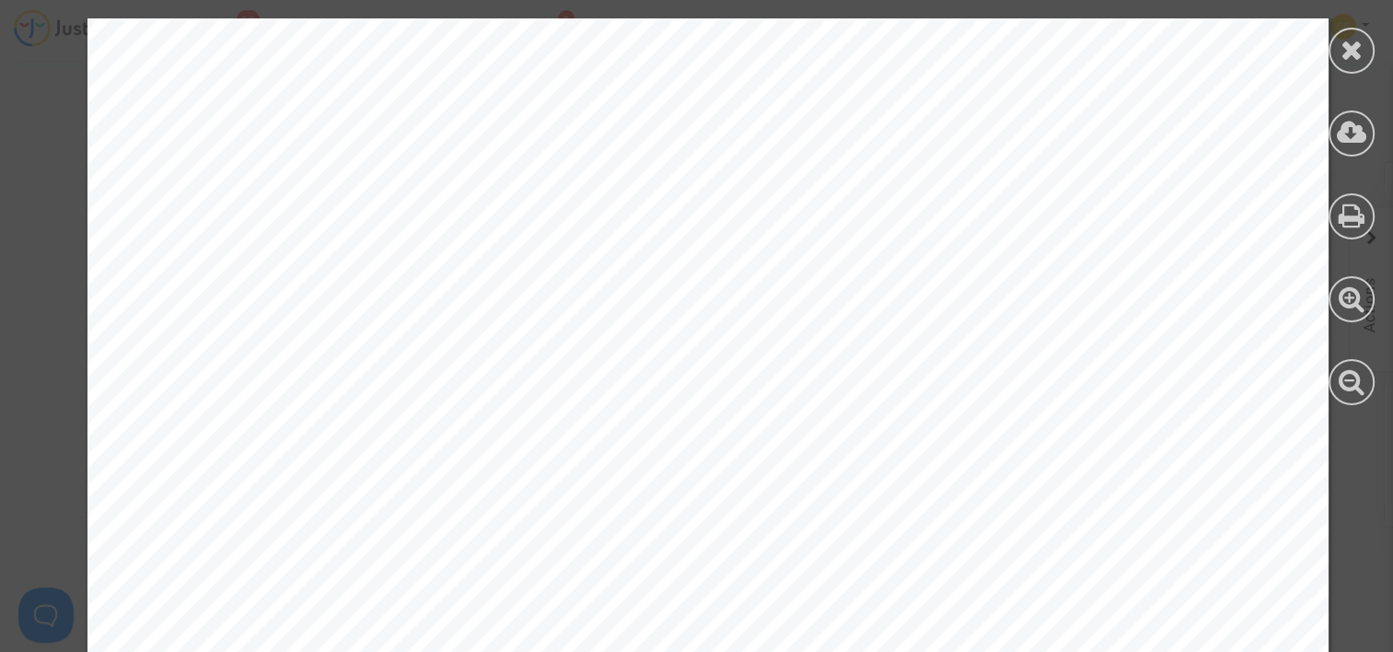
scroll to position [511, 0]
drag, startPoint x: 993, startPoint y: 227, endPoint x: 958, endPoint y: 292, distance: 73.3
click at [1359, 142] on icon at bounding box center [1352, 133] width 30 height 28
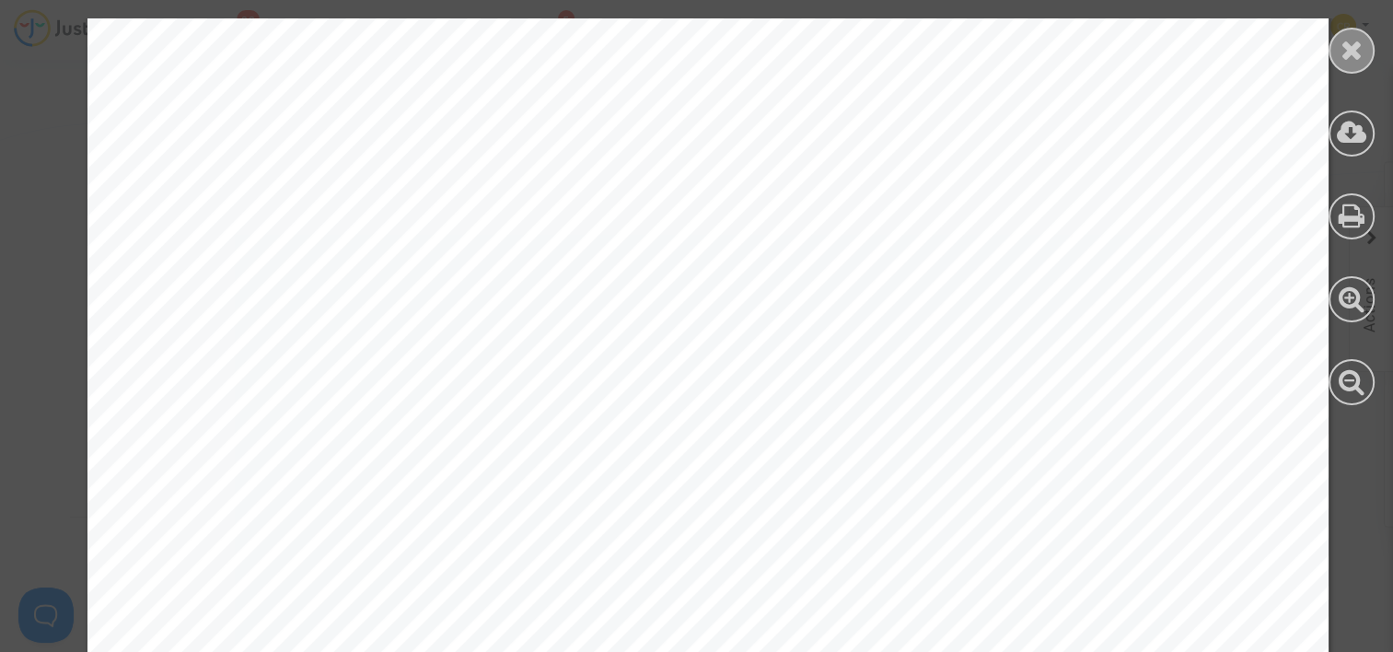
click at [1349, 40] on icon at bounding box center [1352, 50] width 23 height 28
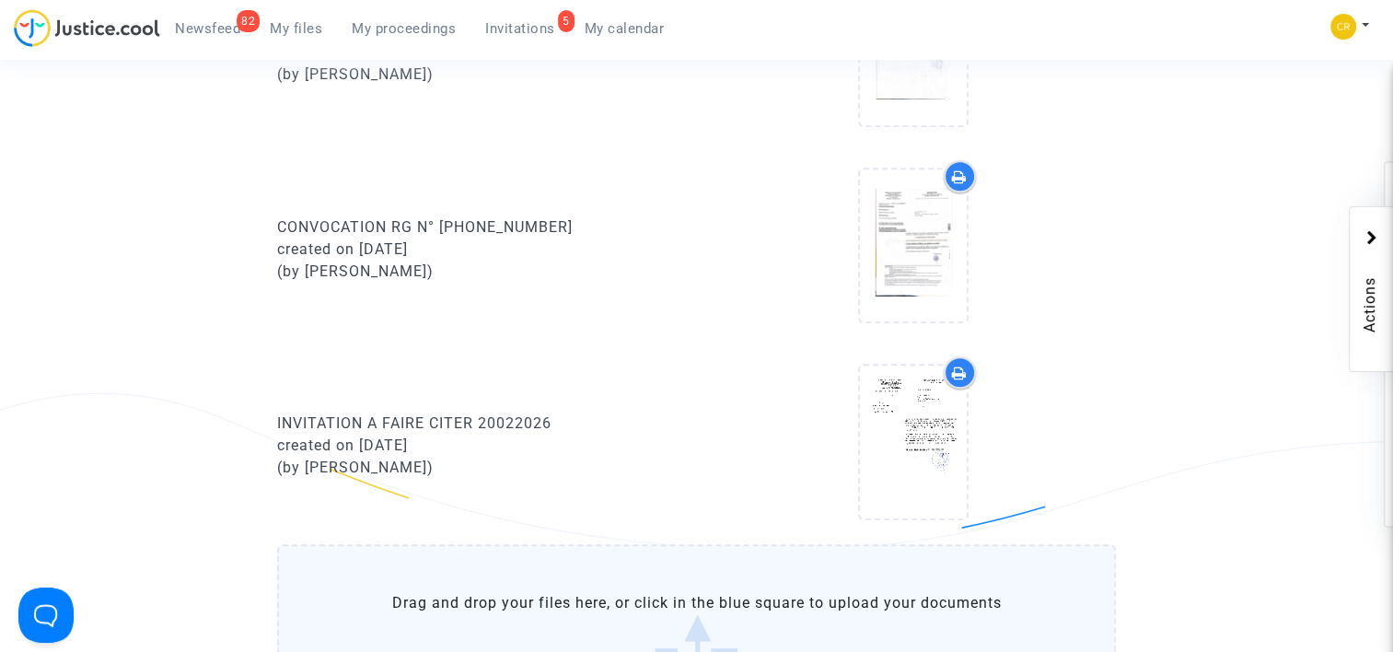
scroll to position [1566, 0]
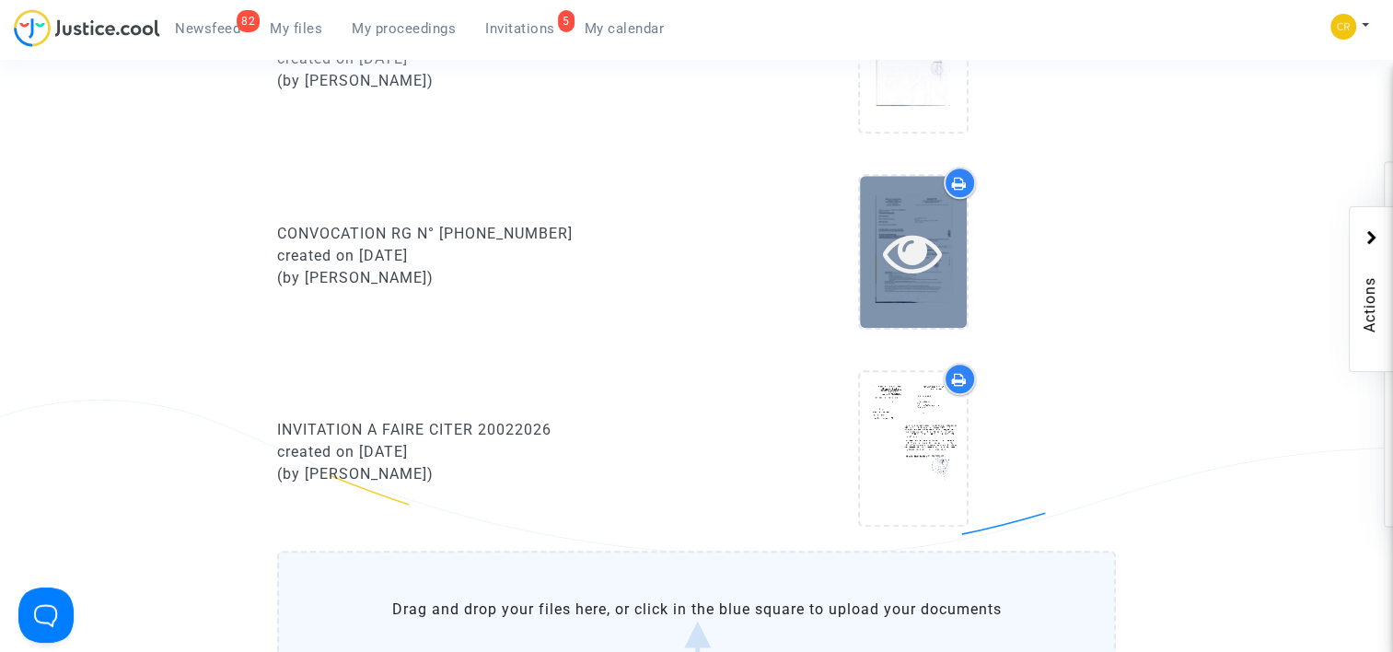
click at [928, 258] on icon at bounding box center [913, 252] width 60 height 59
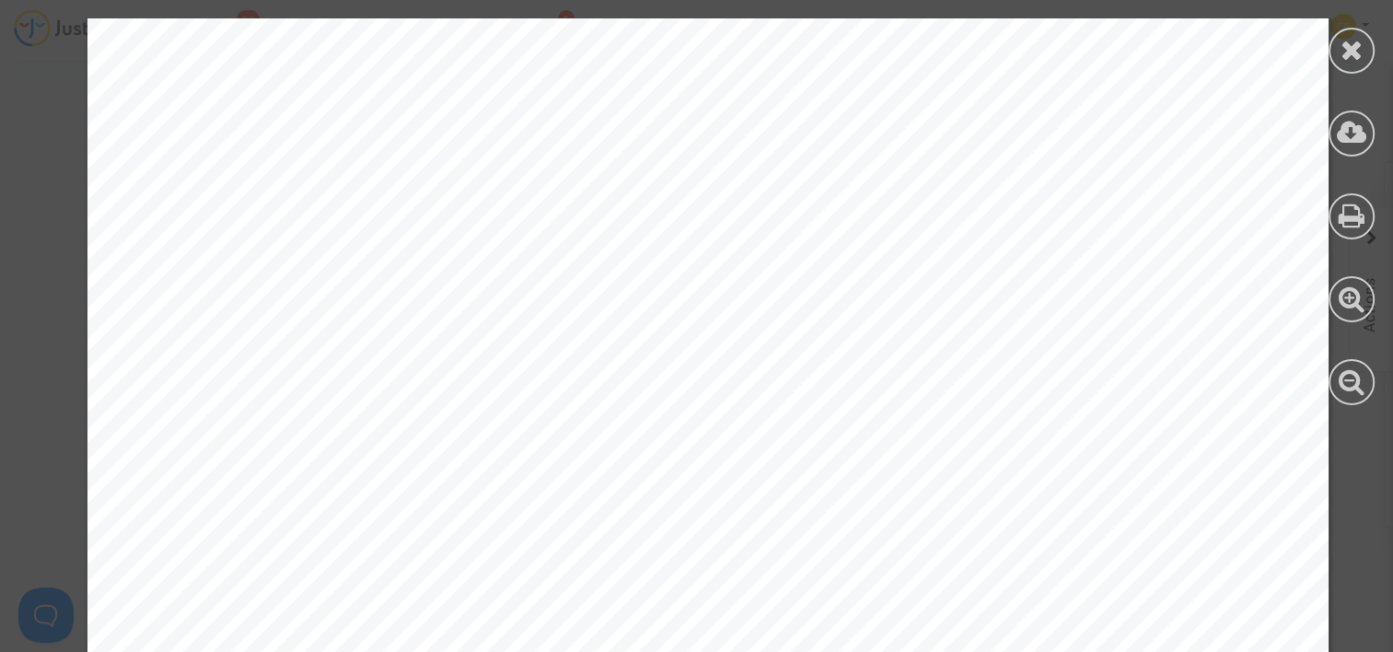
drag, startPoint x: 897, startPoint y: 297, endPoint x: 884, endPoint y: 378, distance: 81.2
click at [884, 368] on div at bounding box center [707, 646] width 1241 height 1757
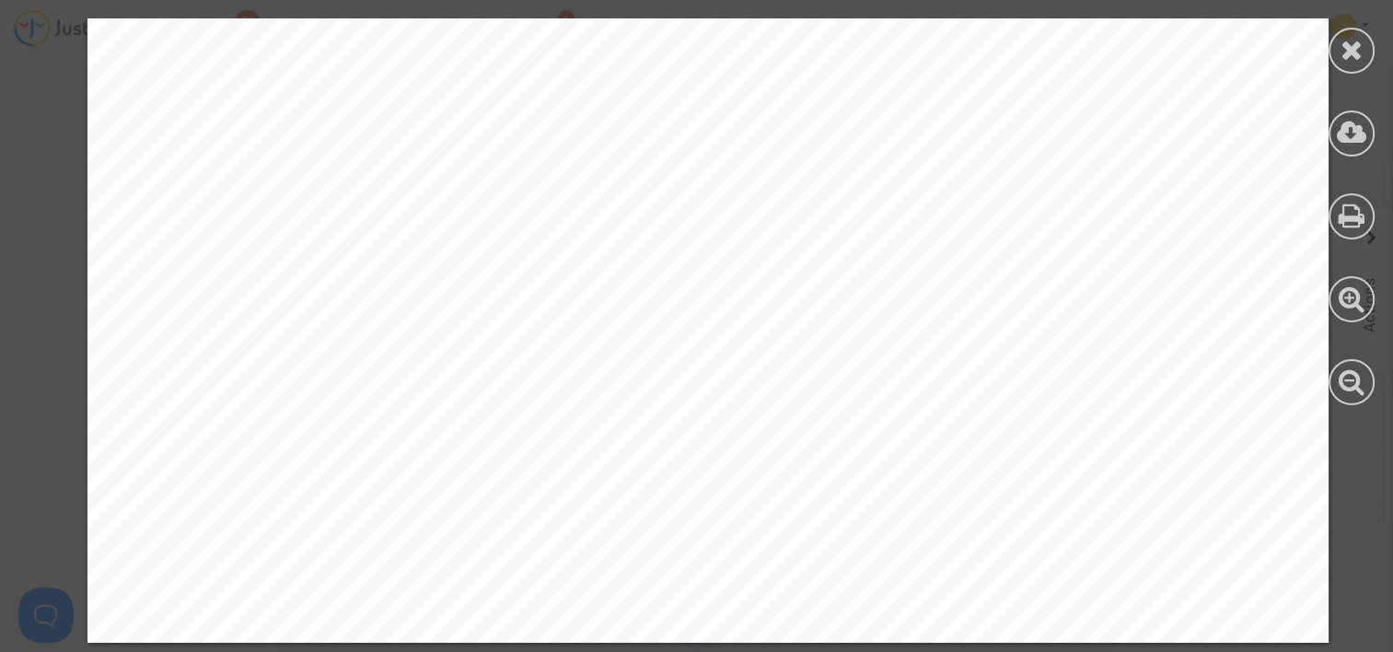
drag, startPoint x: 858, startPoint y: 255, endPoint x: 792, endPoint y: 489, distance: 243.1
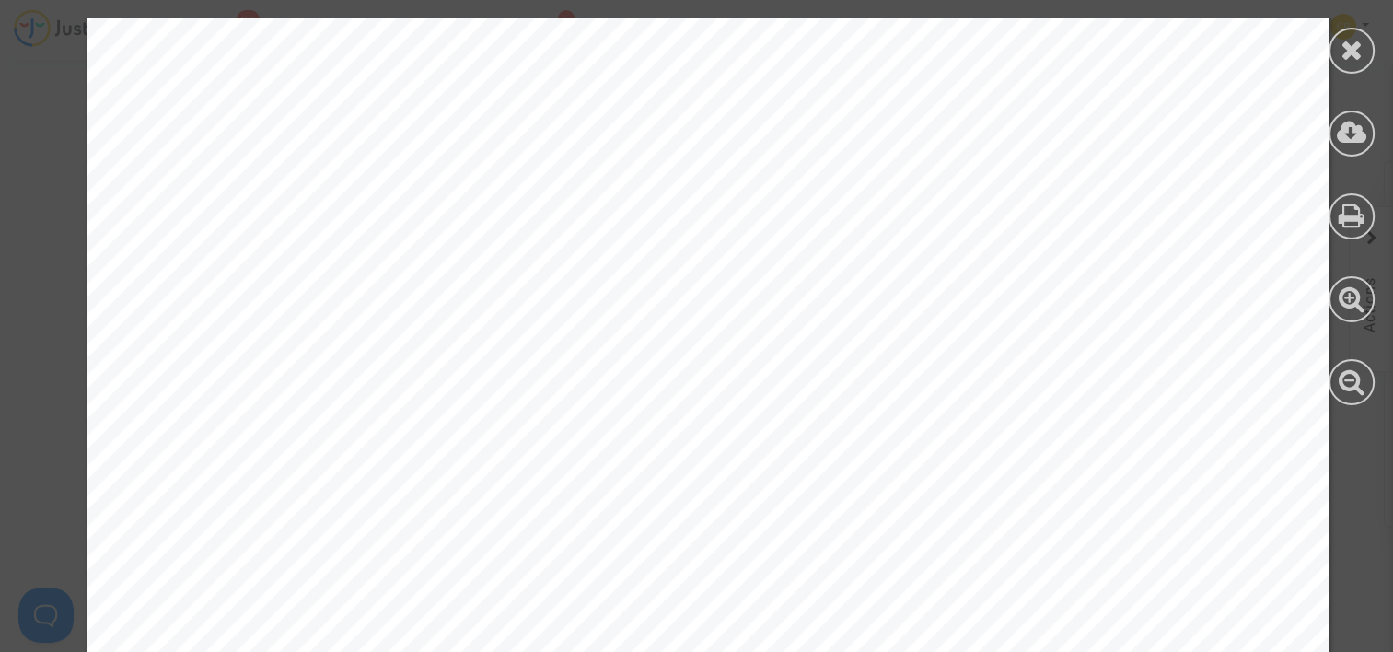
drag, startPoint x: 859, startPoint y: 152, endPoint x: 864, endPoint y: 29, distance: 122.6
drag, startPoint x: 864, startPoint y: 29, endPoint x: 880, endPoint y: 1, distance: 33.0
click at [1353, 155] on div at bounding box center [1352, 134] width 46 height 46
click at [1345, 64] on div at bounding box center [1352, 51] width 46 height 46
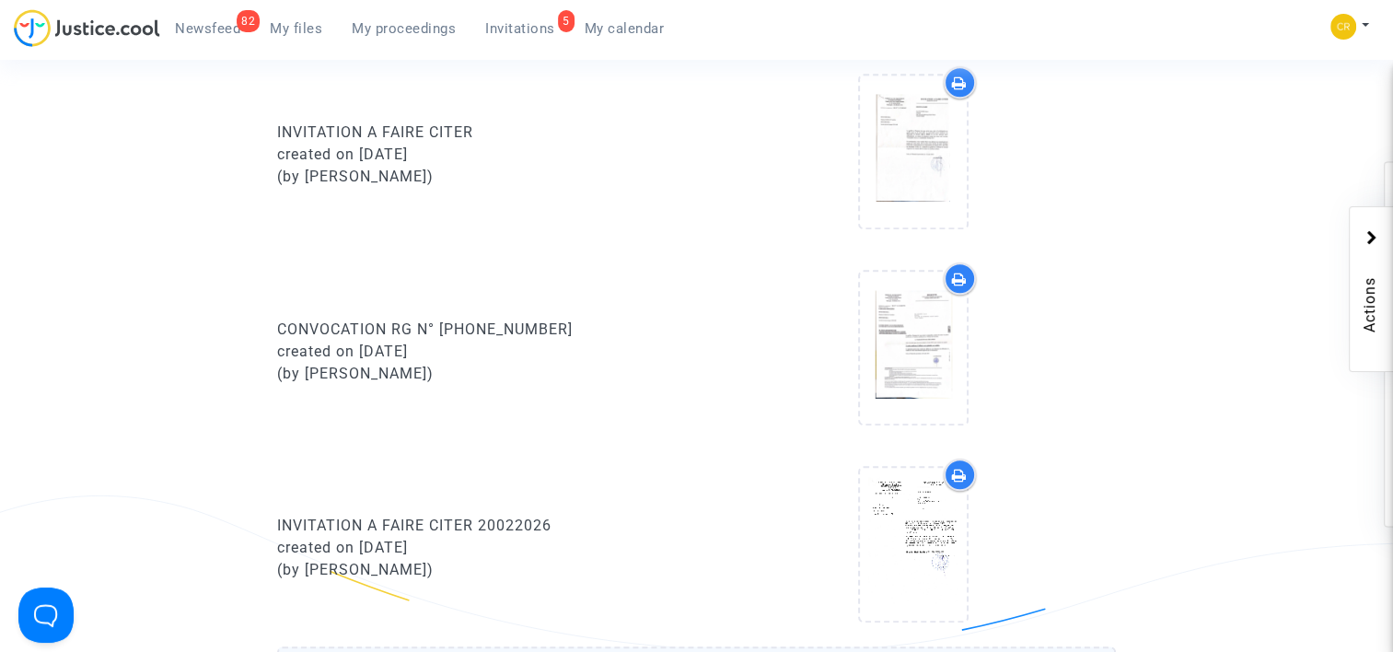
scroll to position [1381, 0]
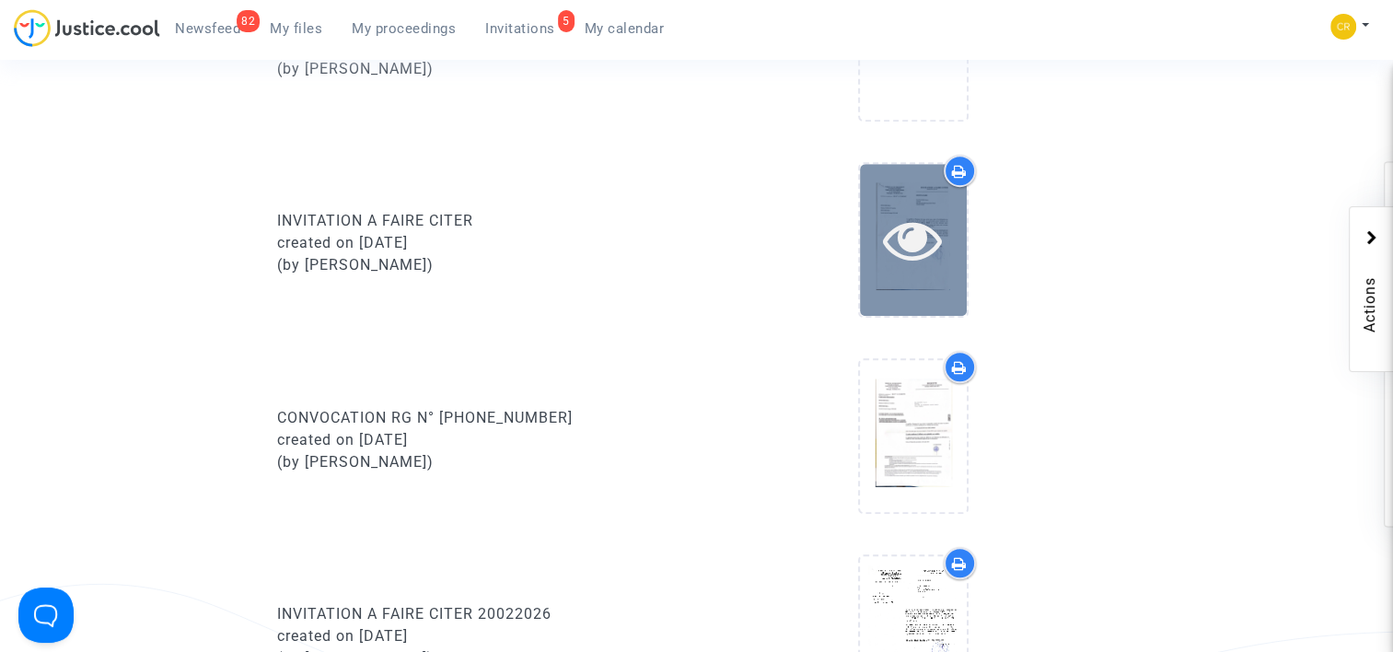
click at [941, 257] on icon at bounding box center [913, 239] width 60 height 59
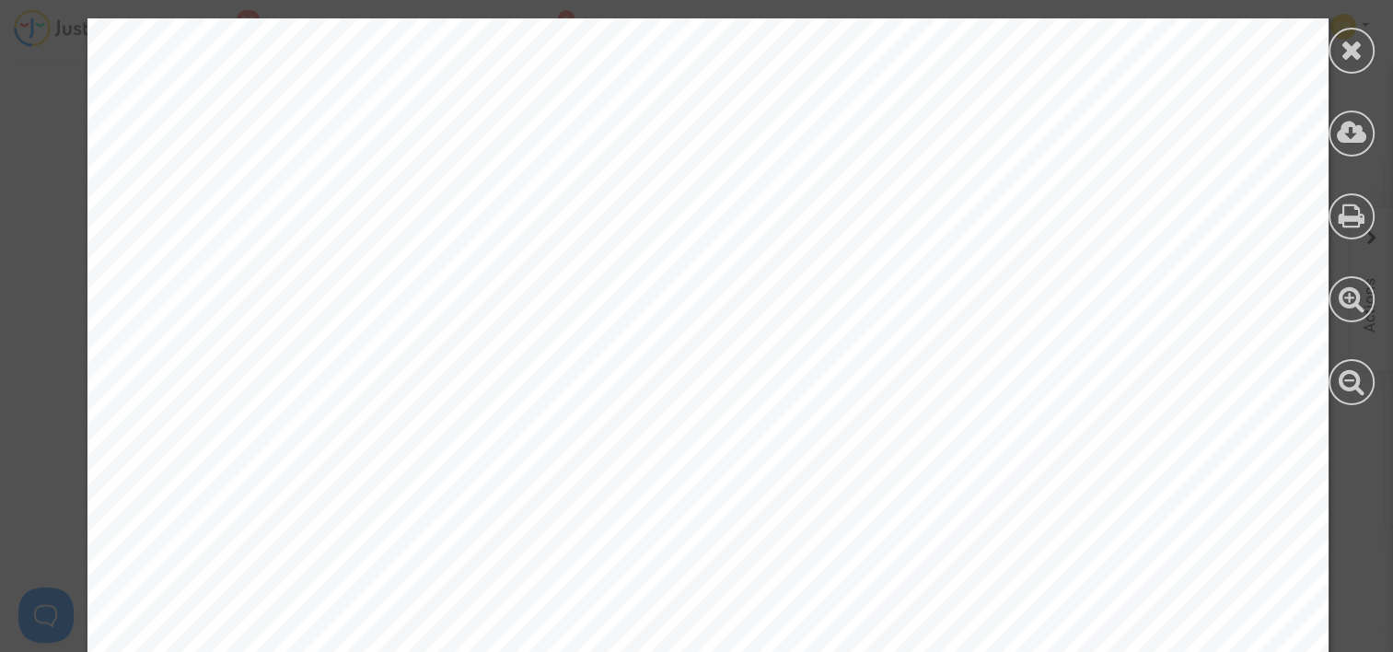
scroll to position [1147, 0]
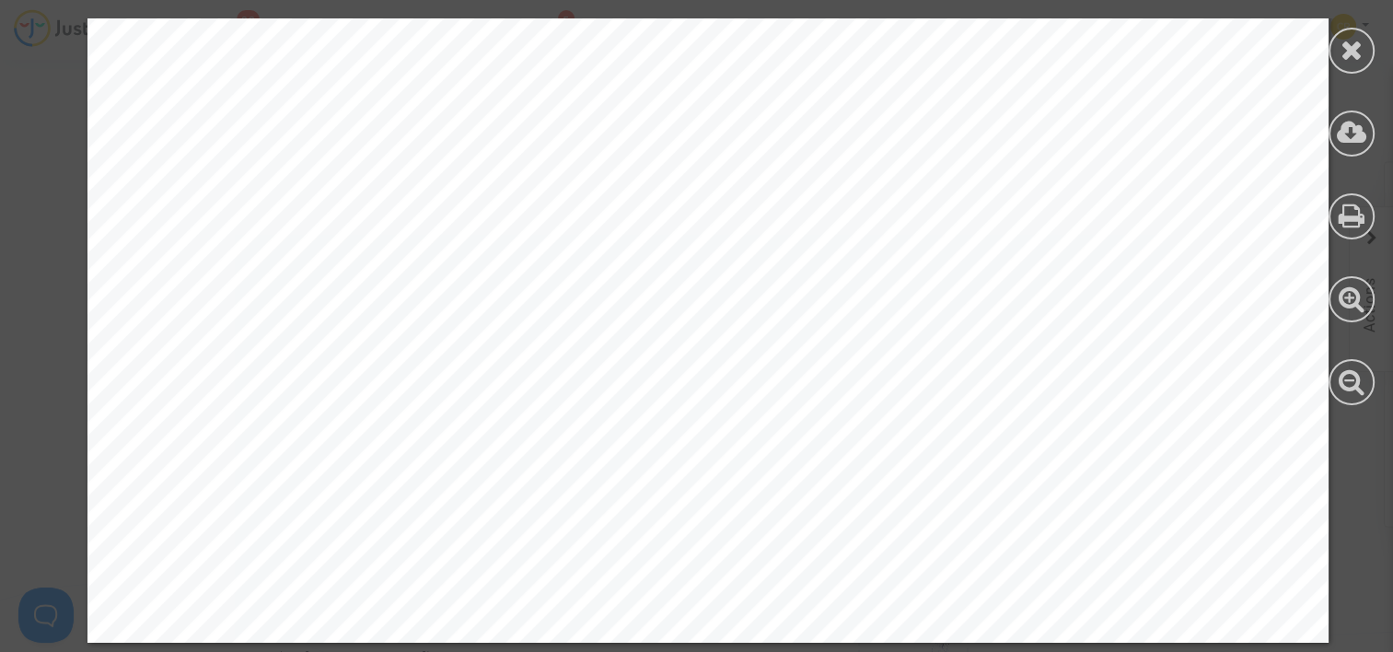
click at [0, 302] on html "82 Newsfeed My files My proceedings 5 Invitations My calendar My profile Settin…" at bounding box center [696, 140] width 1393 height 3042
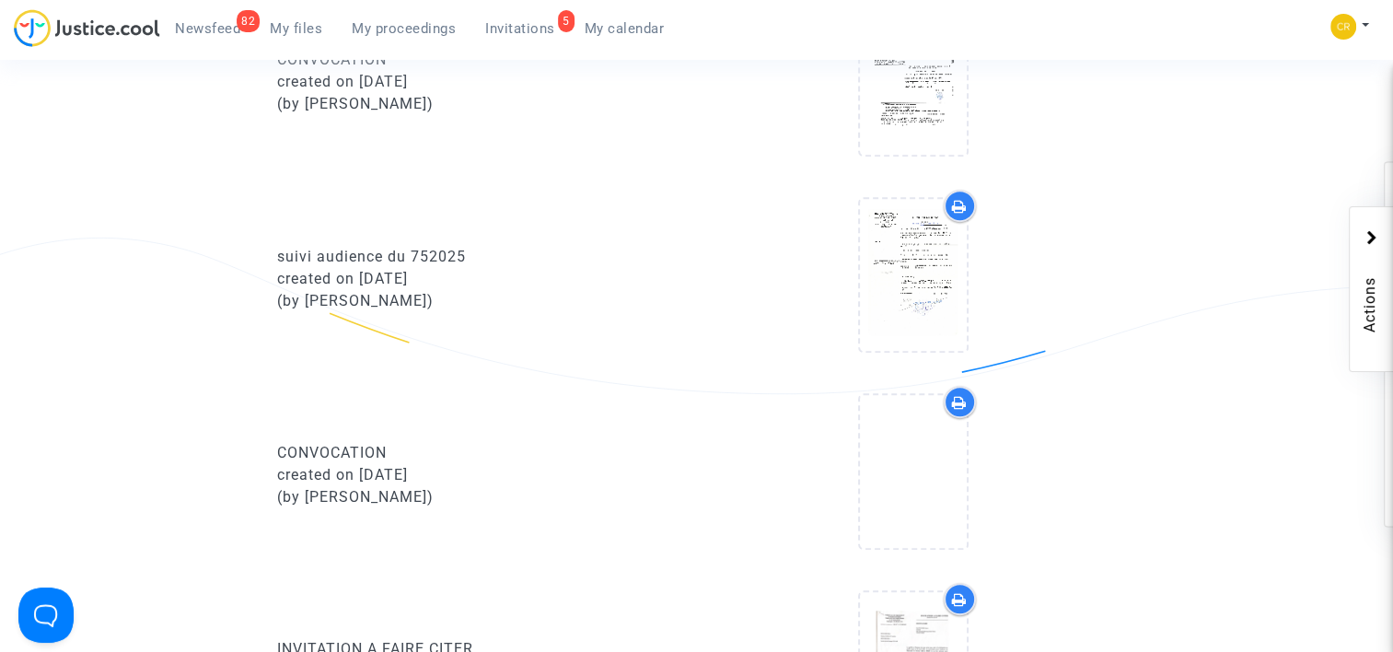
scroll to position [921, 0]
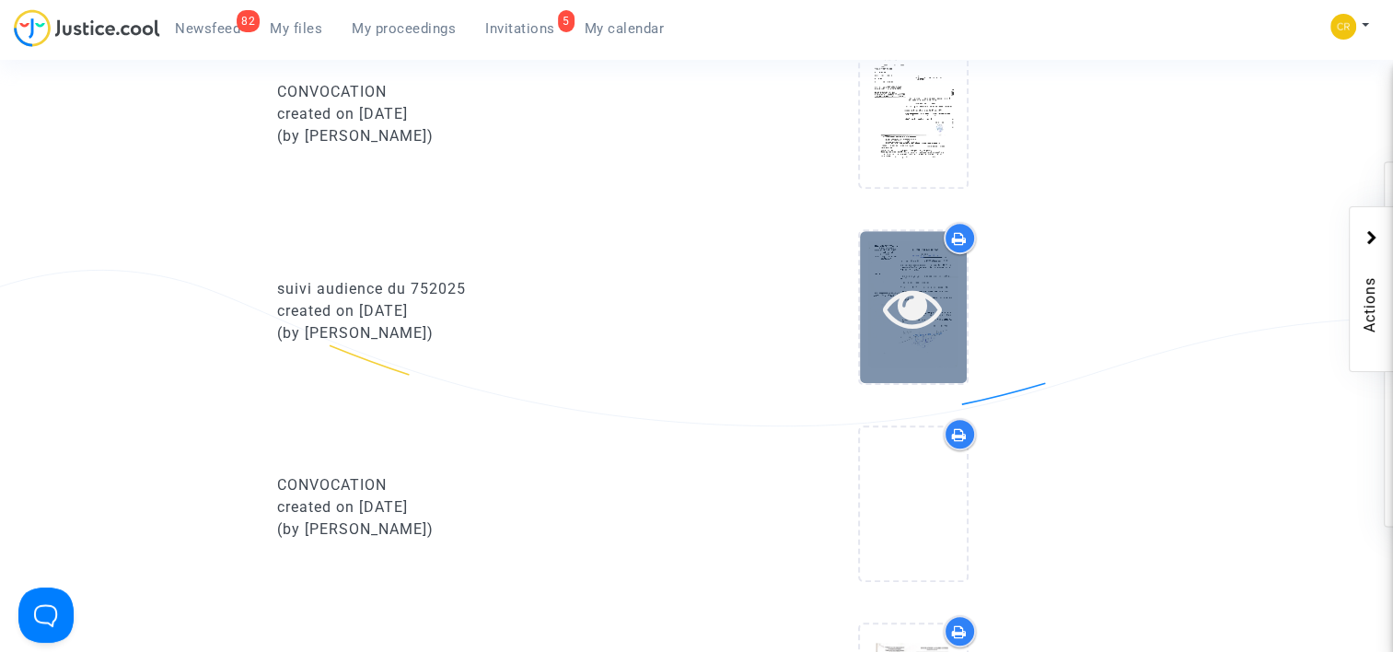
click at [958, 320] on div at bounding box center [913, 307] width 107 height 59
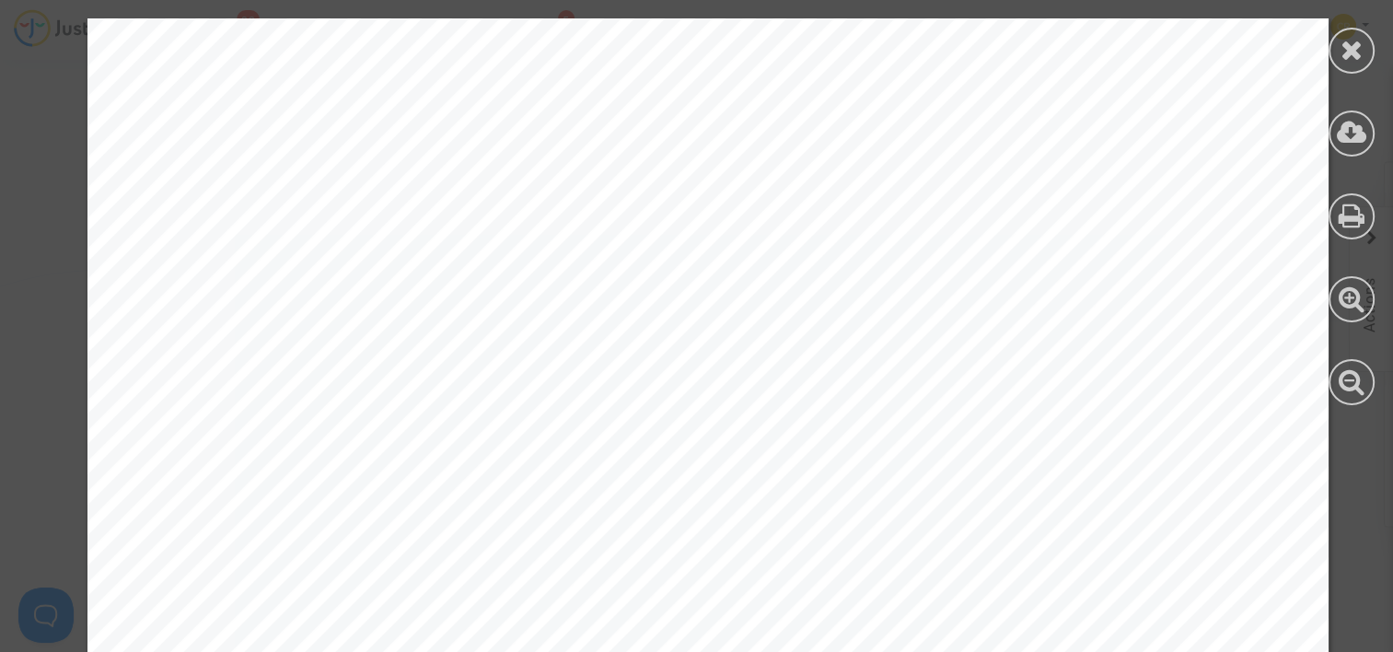
scroll to position [92, 0]
drag, startPoint x: 707, startPoint y: 413, endPoint x: 703, endPoint y: 563, distance: 150.2
drag, startPoint x: 729, startPoint y: 434, endPoint x: 721, endPoint y: 483, distance: 49.5
